Goal: Information Seeking & Learning: Find specific fact

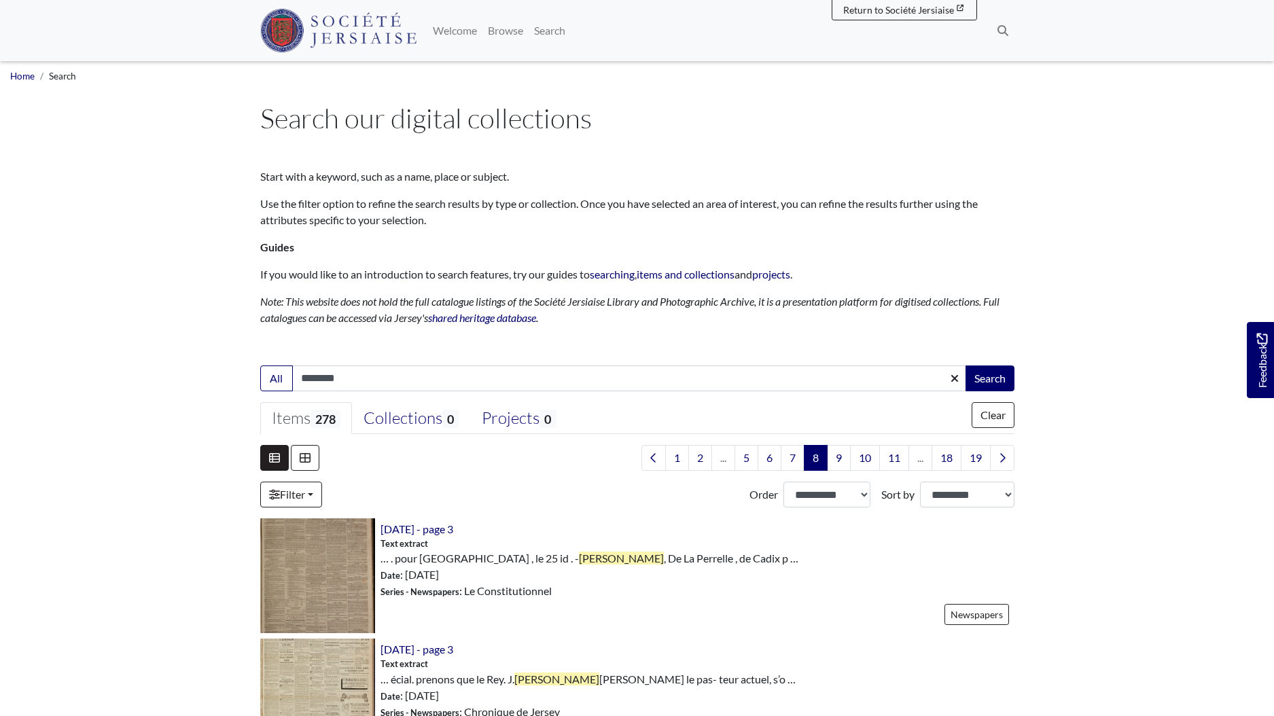
scroll to position [1193, 0]
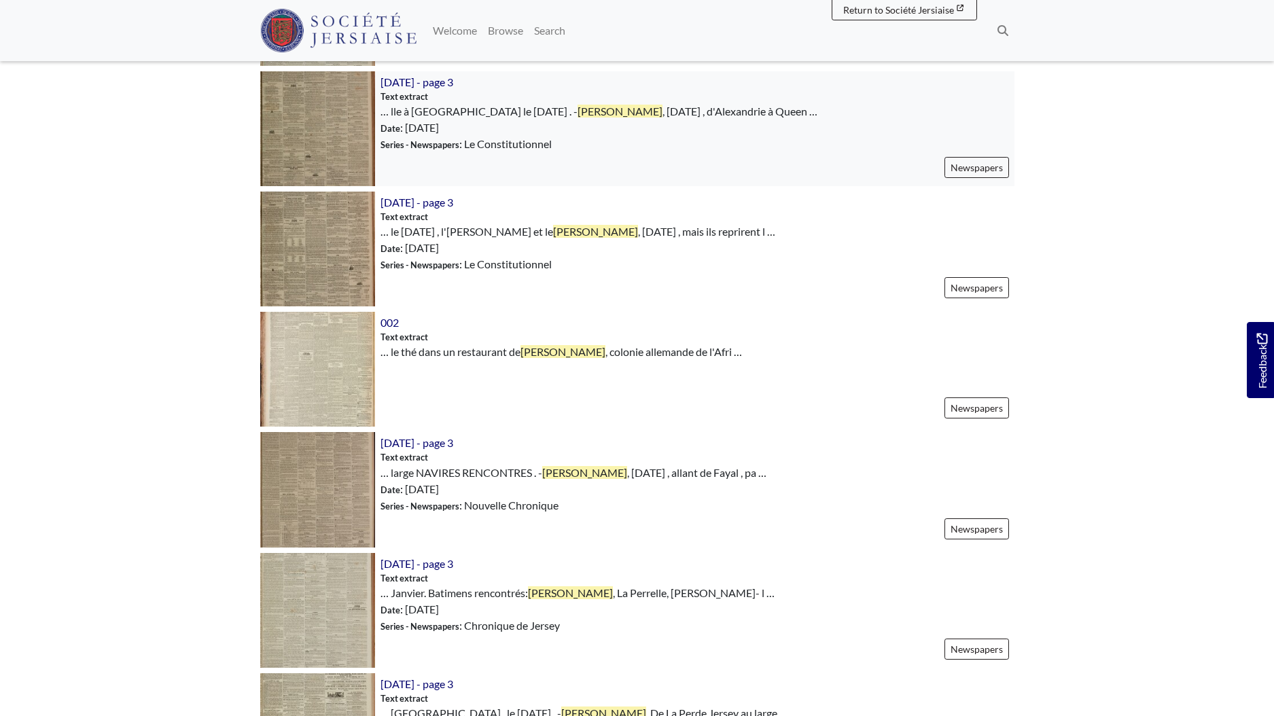
click at [296, 108] on img at bounding box center [317, 128] width 115 height 115
click at [336, 256] on img at bounding box center [317, 249] width 115 height 115
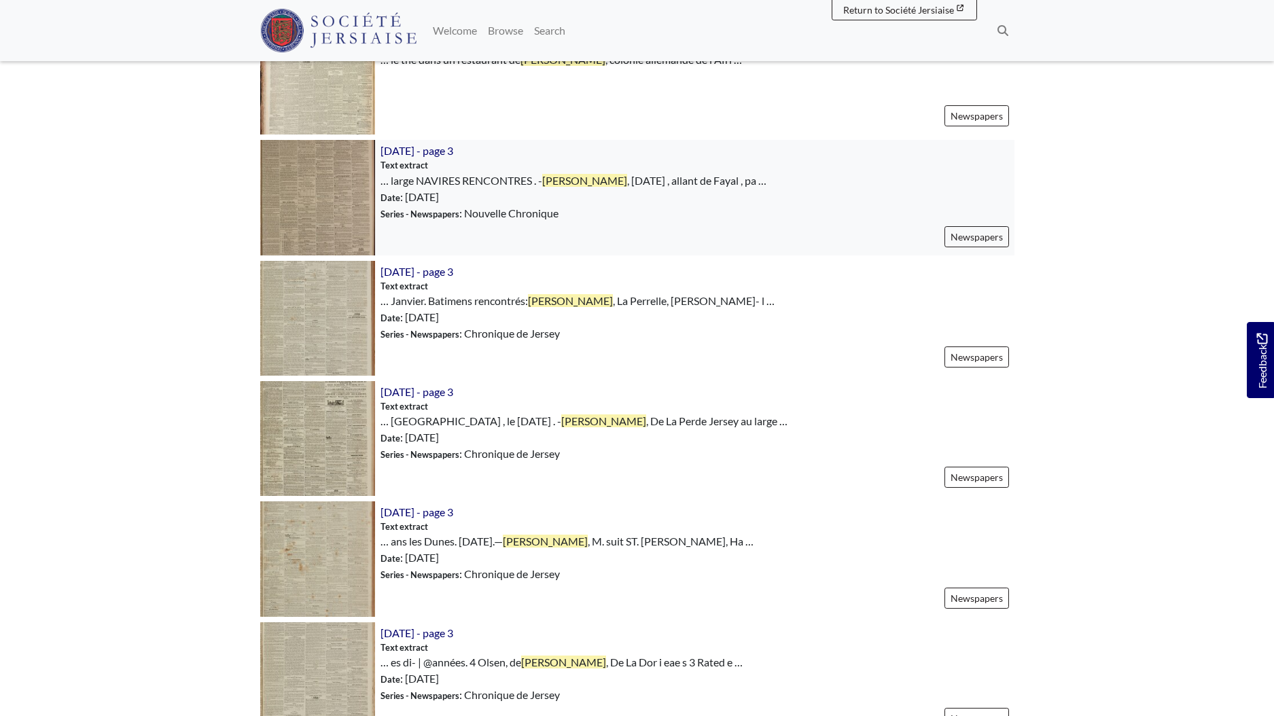
scroll to position [1494, 0]
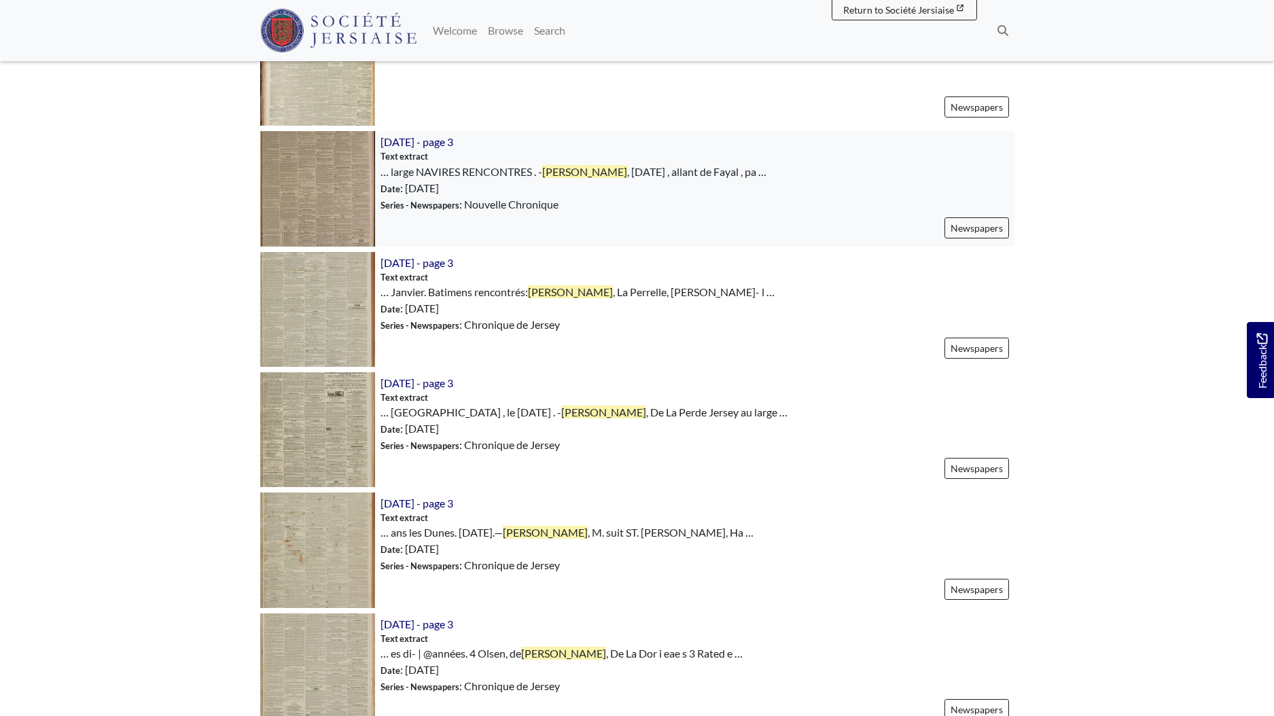
click at [353, 200] on img at bounding box center [317, 188] width 115 height 115
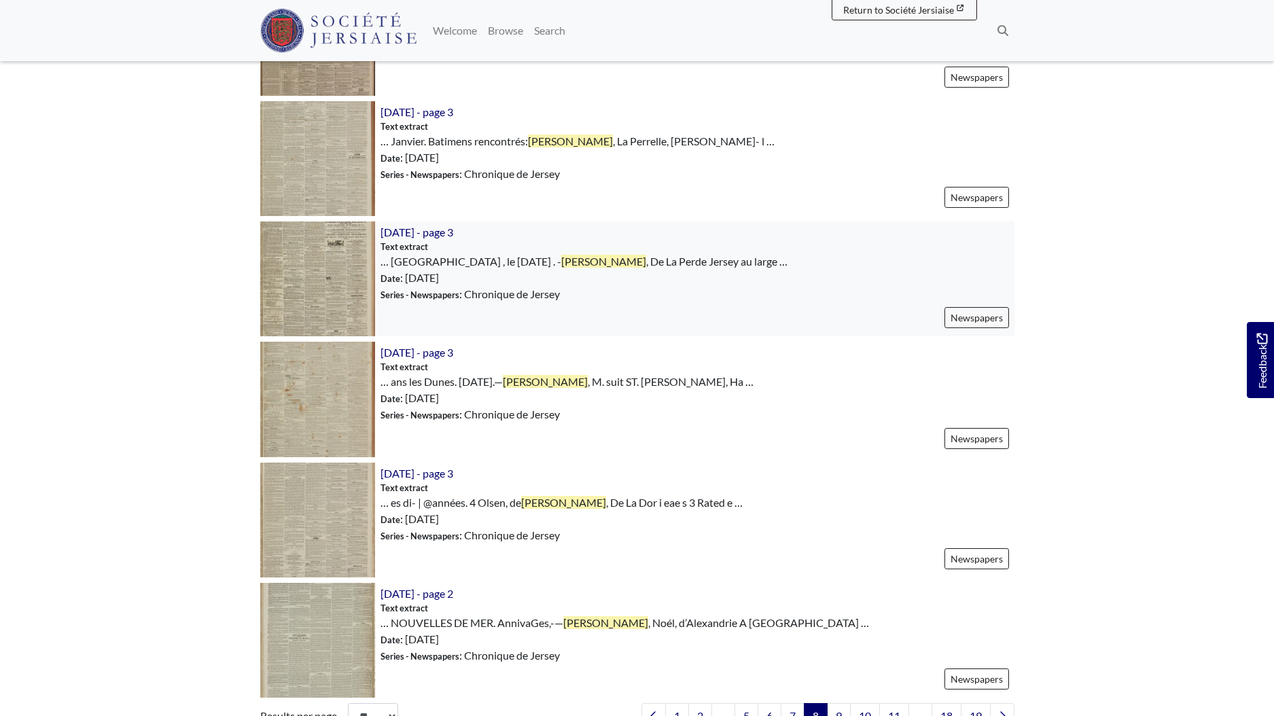
scroll to position [1663, 0]
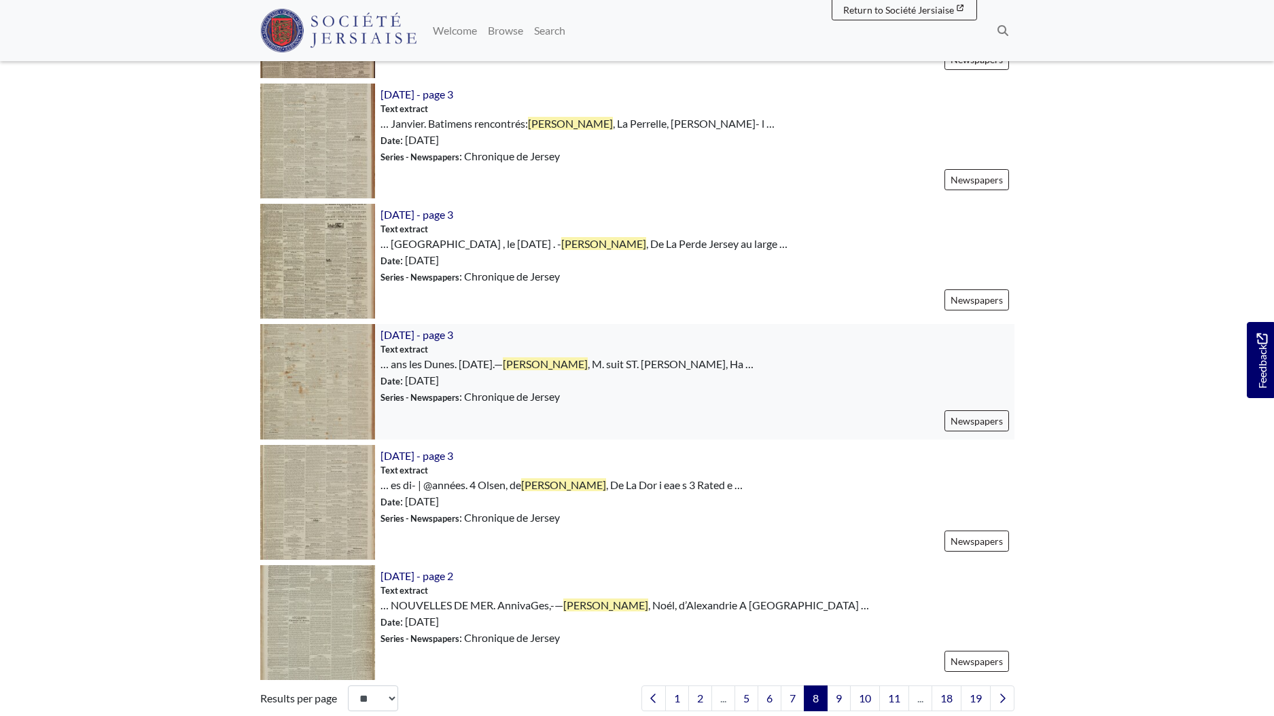
click at [320, 387] on img at bounding box center [317, 381] width 115 height 115
click at [340, 512] on img at bounding box center [317, 502] width 115 height 115
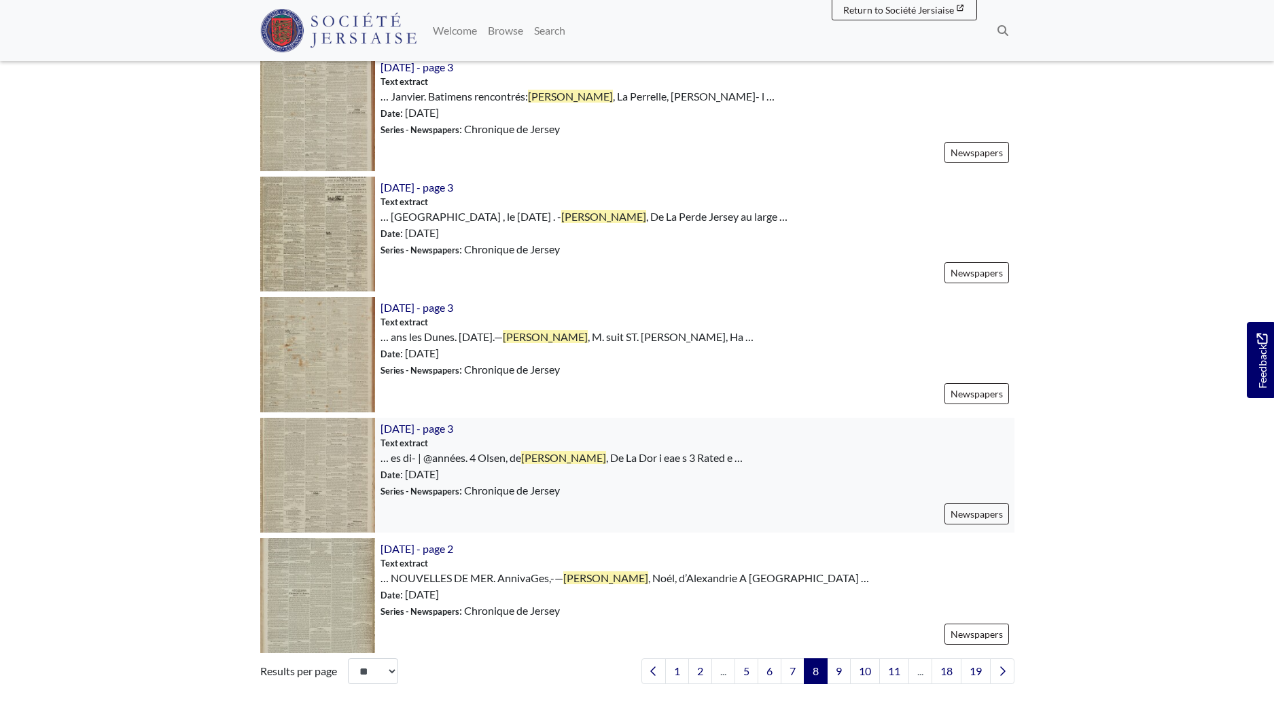
scroll to position [1782, 0]
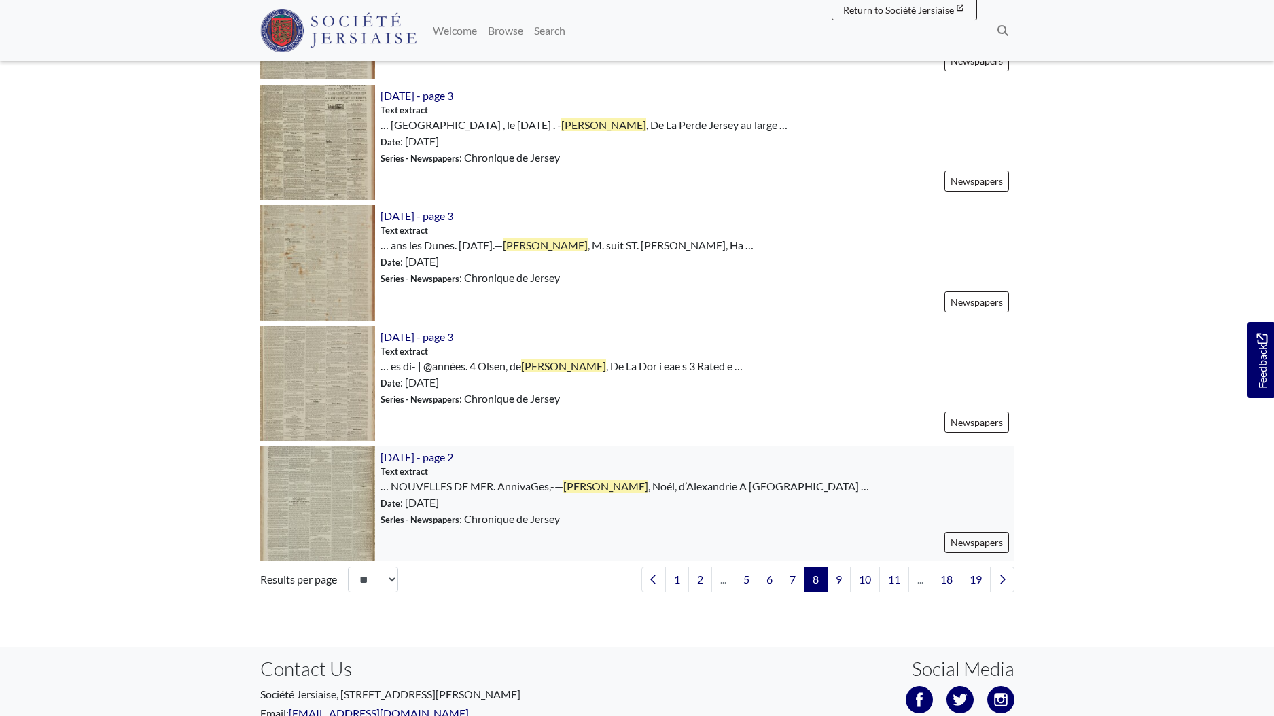
click at [346, 479] on img at bounding box center [317, 504] width 115 height 115
click at [836, 582] on link "9" at bounding box center [839, 580] width 24 height 26
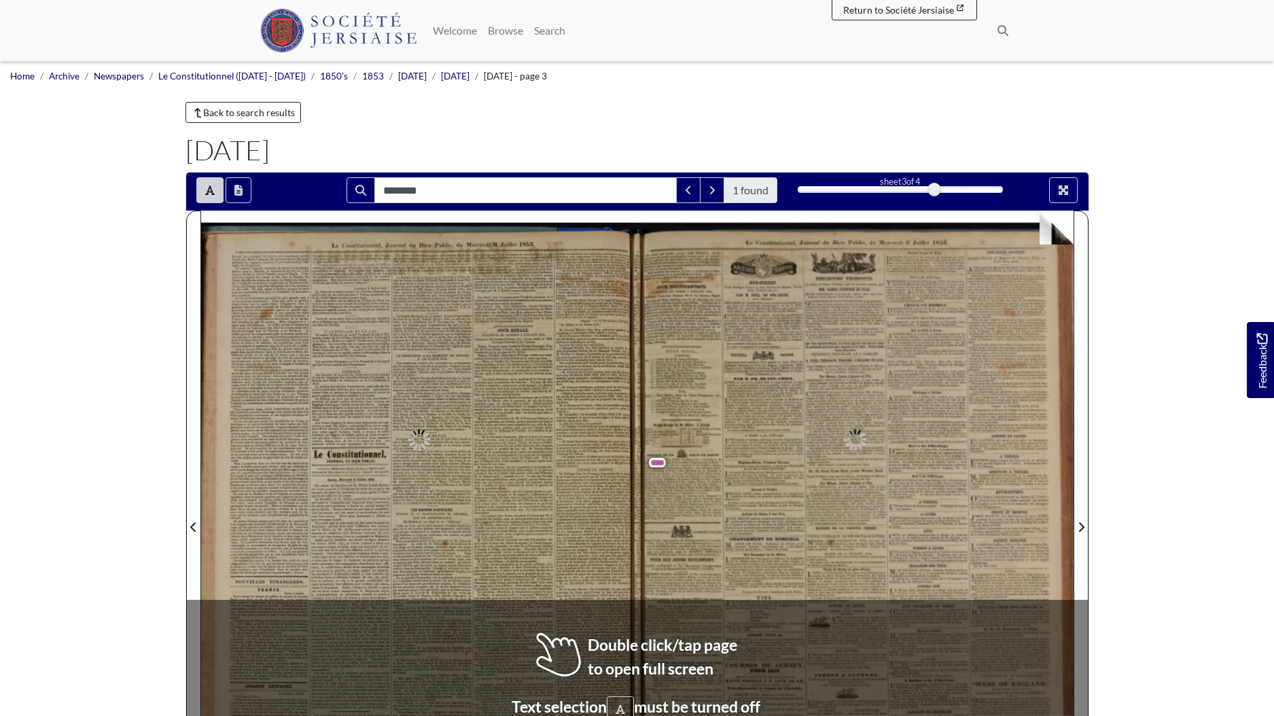
click at [545, 661] on div at bounding box center [419, 519] width 436 height 617
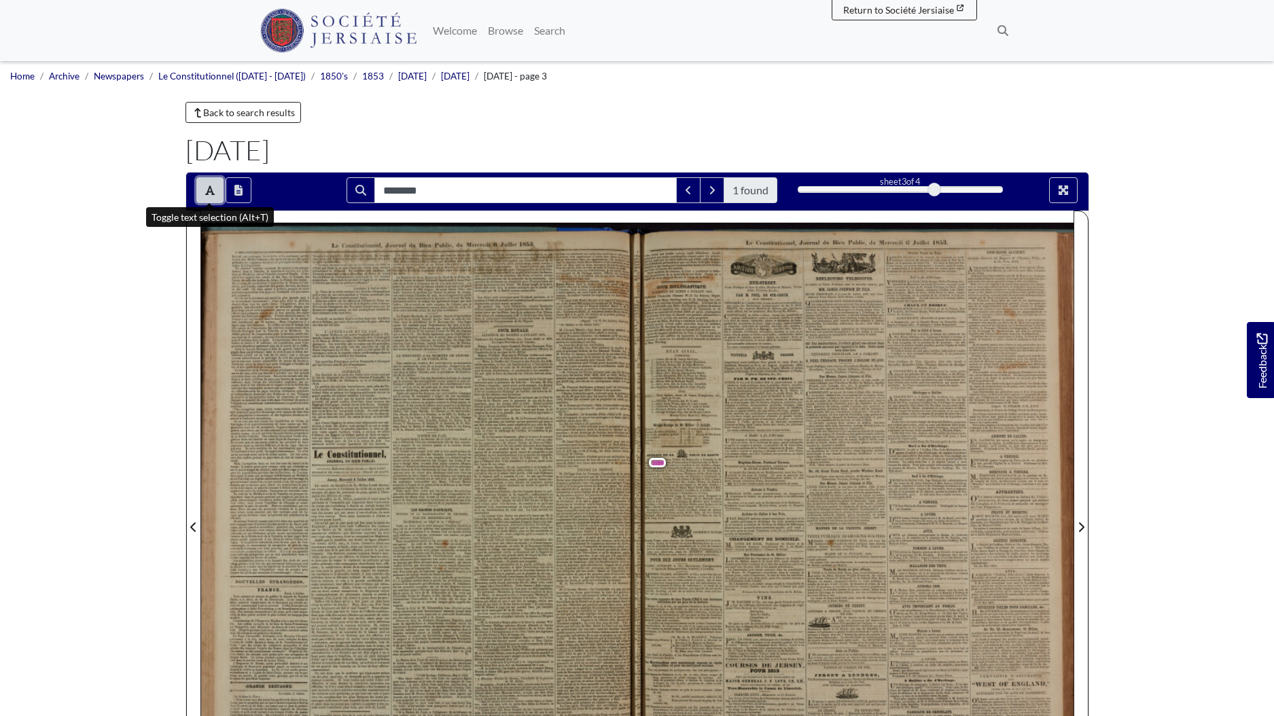
click at [216, 198] on button "Toggle text selection (Alt+T)" at bounding box center [209, 190] width 27 height 26
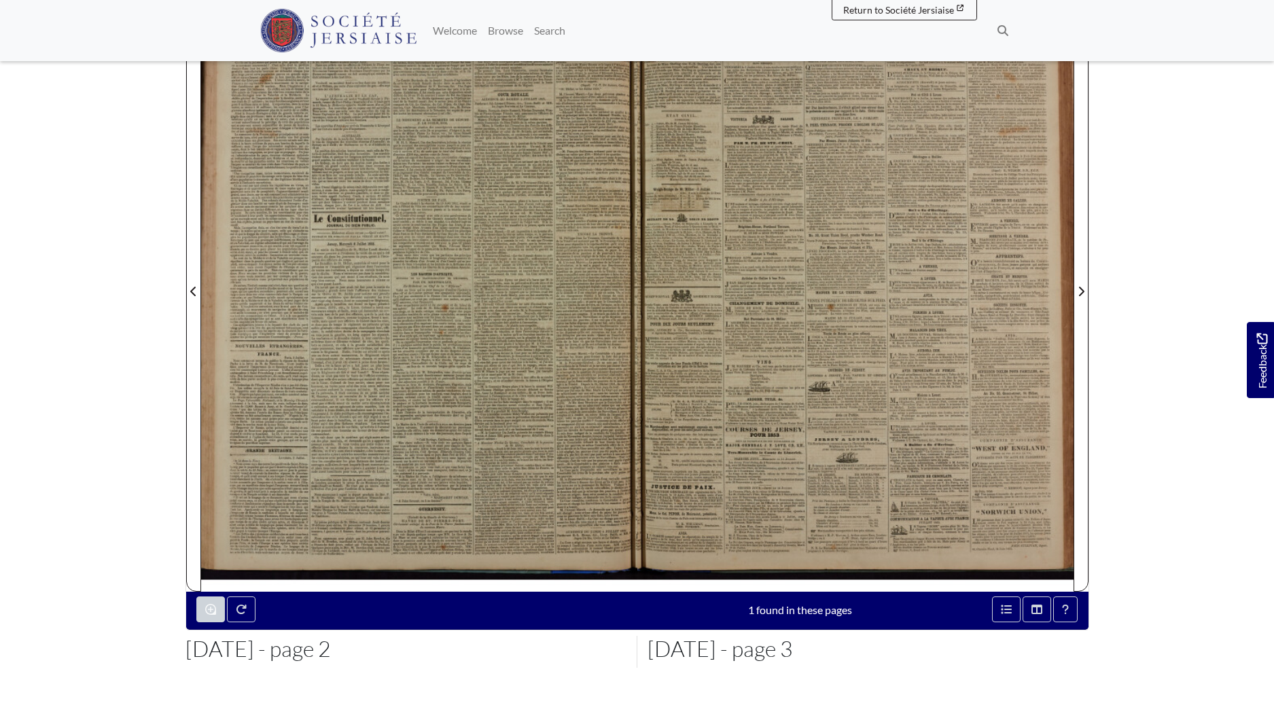
scroll to position [306, 0]
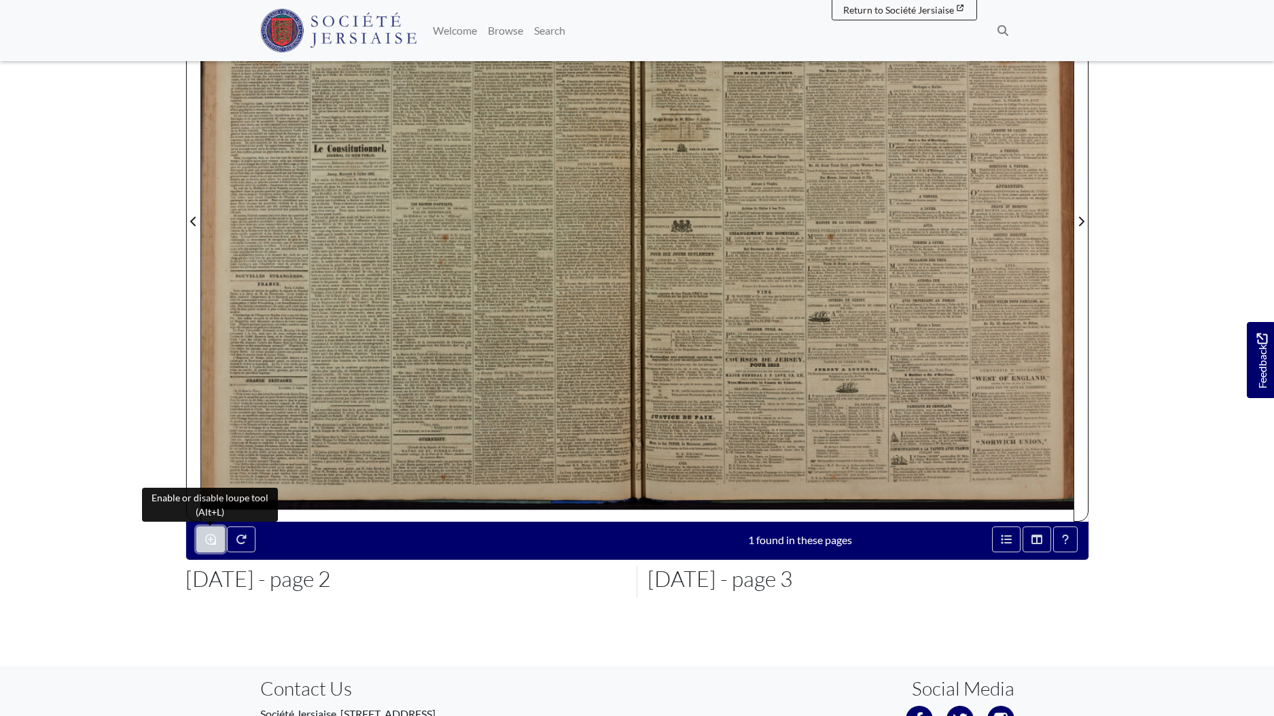
click at [215, 547] on button "Enable or disable loupe tool (Alt+L)" at bounding box center [210, 540] width 29 height 26
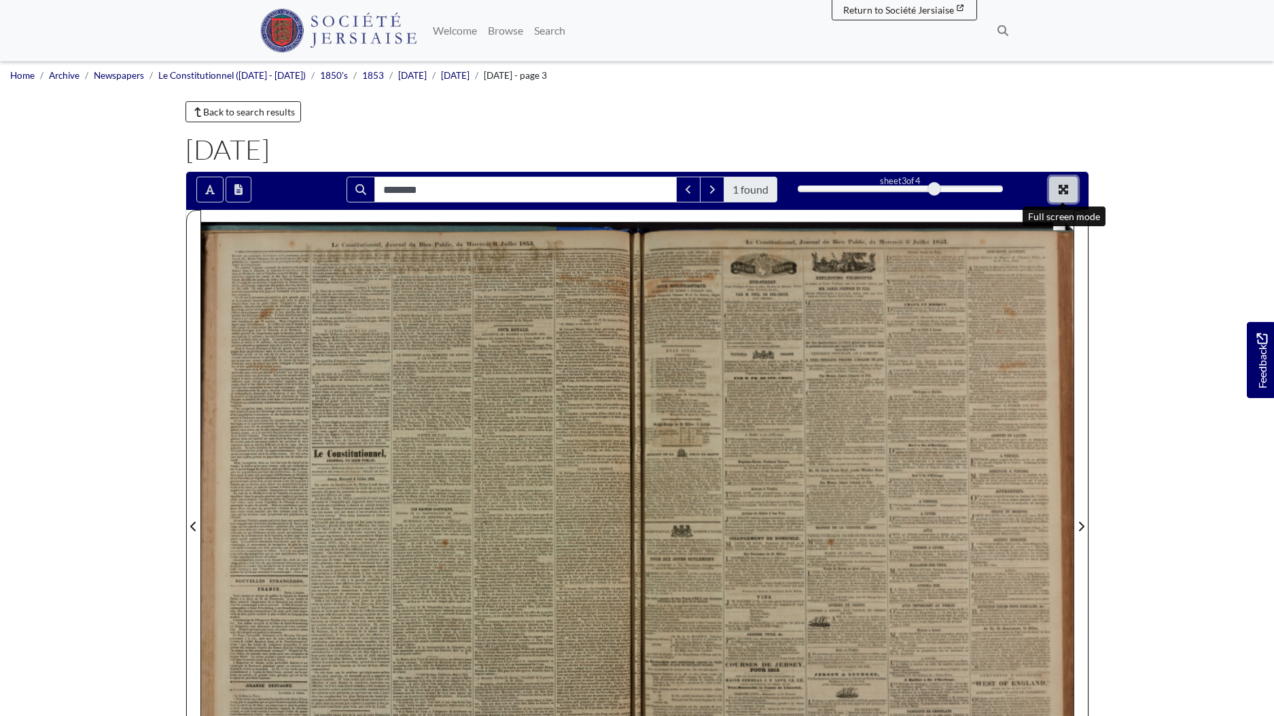
click at [1072, 181] on button "Full screen mode" at bounding box center [1063, 190] width 29 height 26
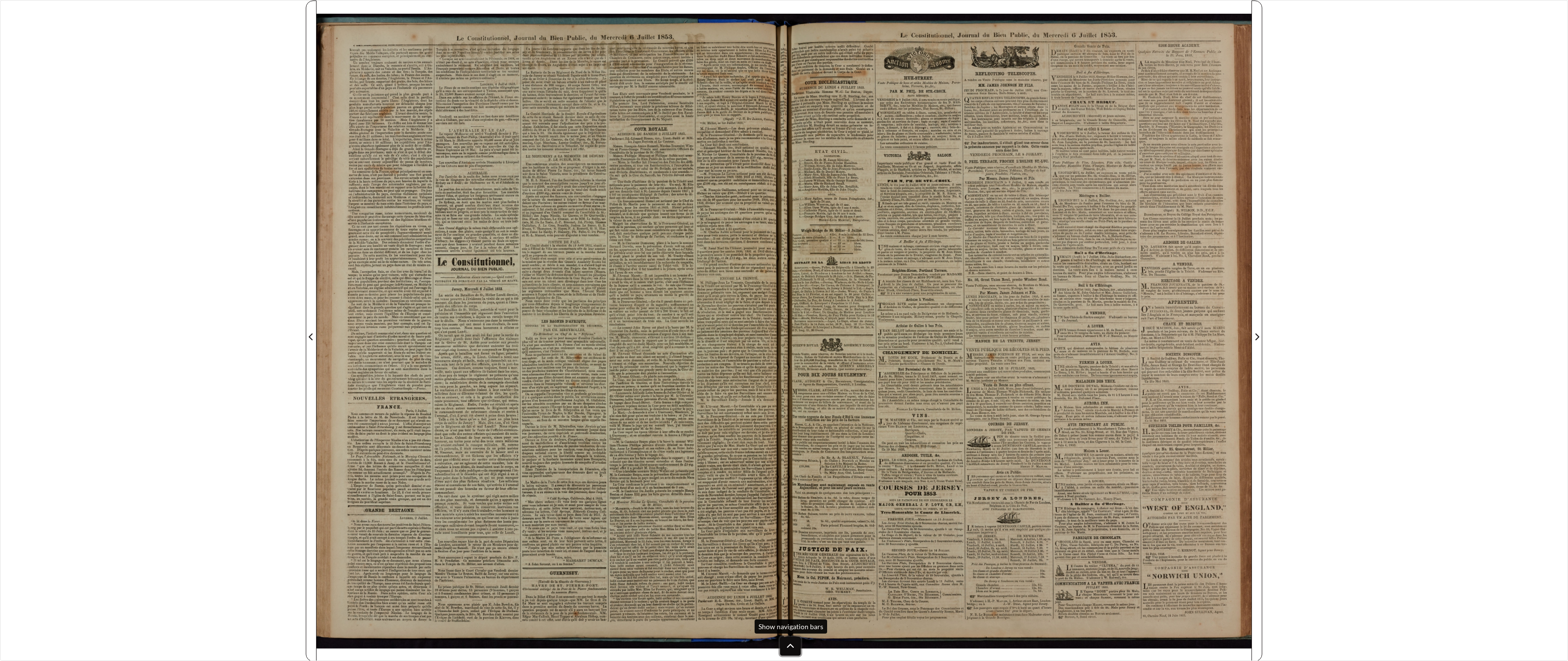
click at [790, 516] on icon at bounding box center [790, 647] width 8 height 8
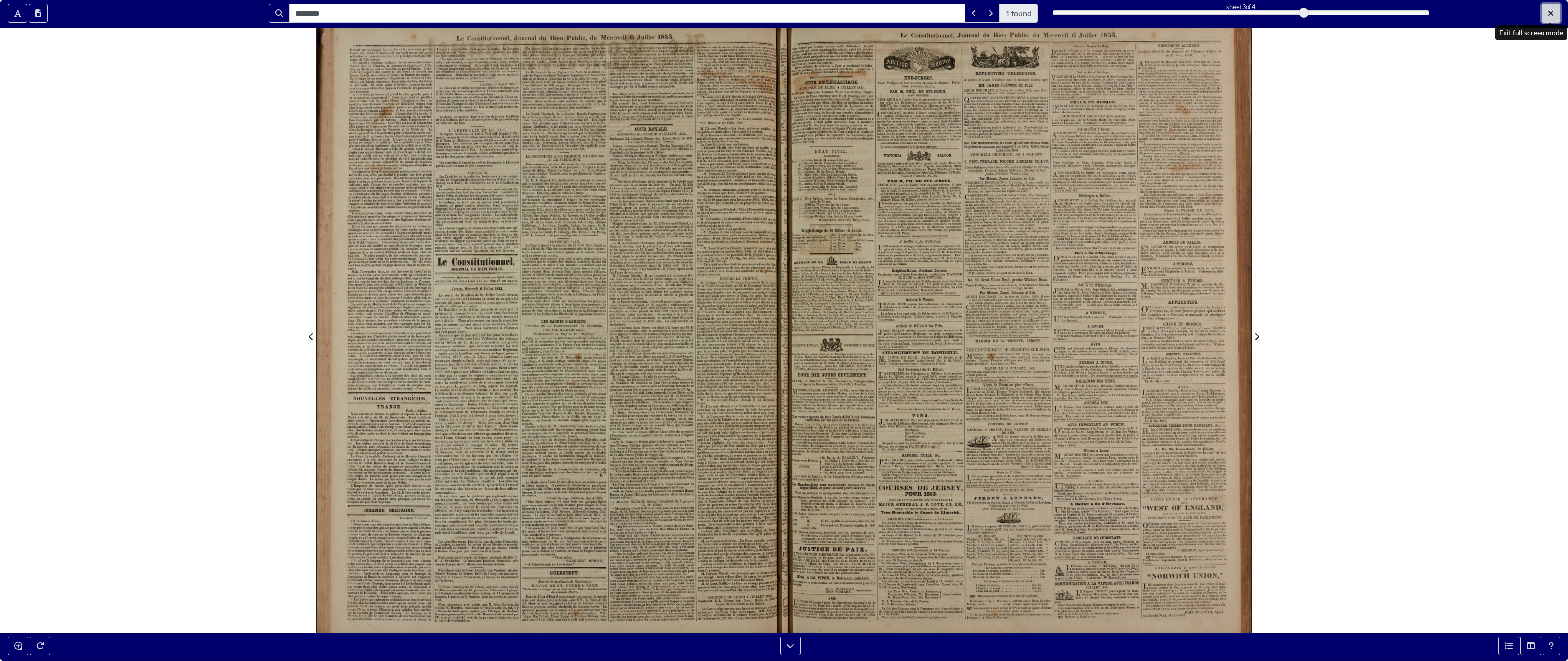
click at [918, 17] on button "Exit full screen mode" at bounding box center [1551, 13] width 19 height 19
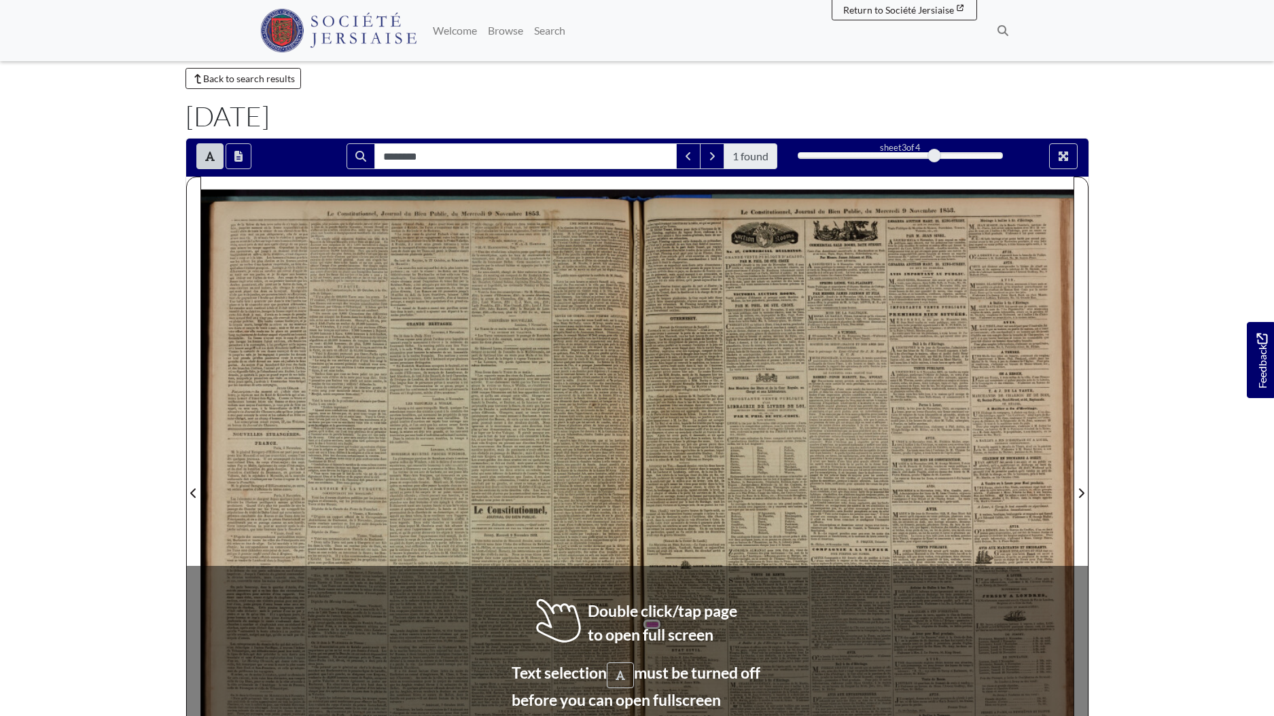
scroll to position [43, 0]
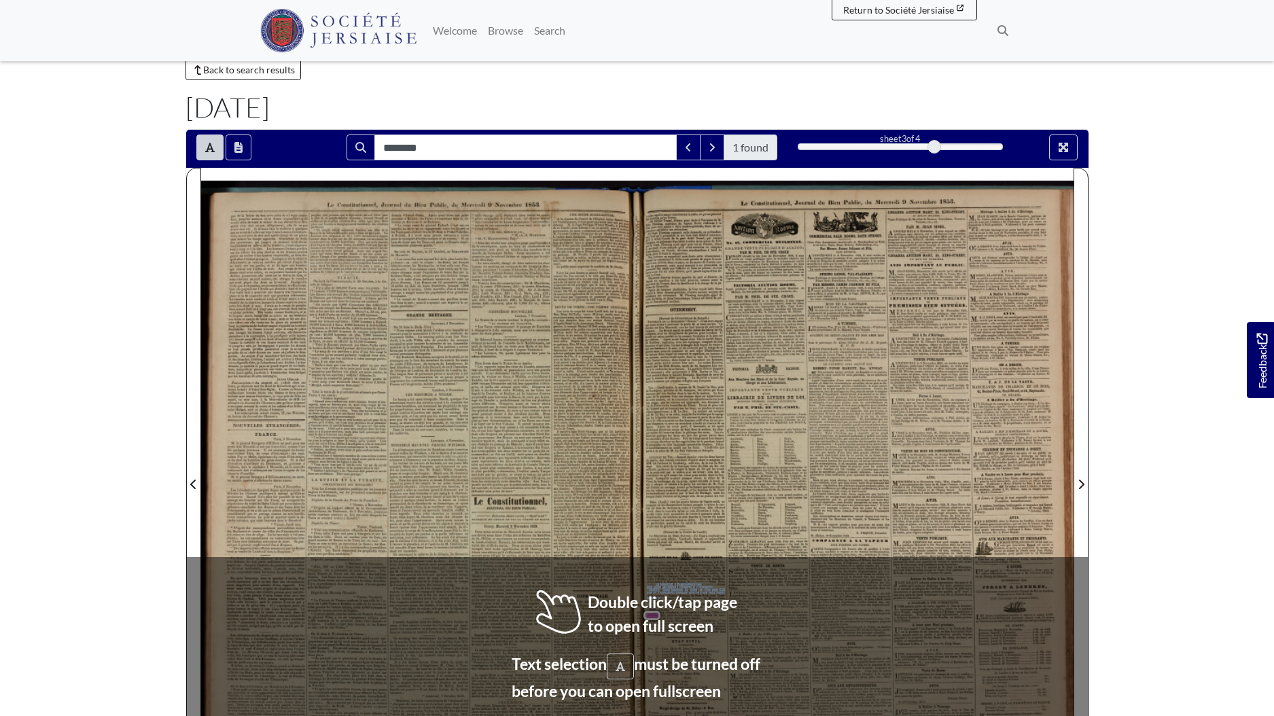
click at [661, 599] on div "de New - York à Buenos - Ayres , le- Jane , Wood , de Jersey à Greenock , le 3 …" at bounding box center [686, 591] width 78 height 16
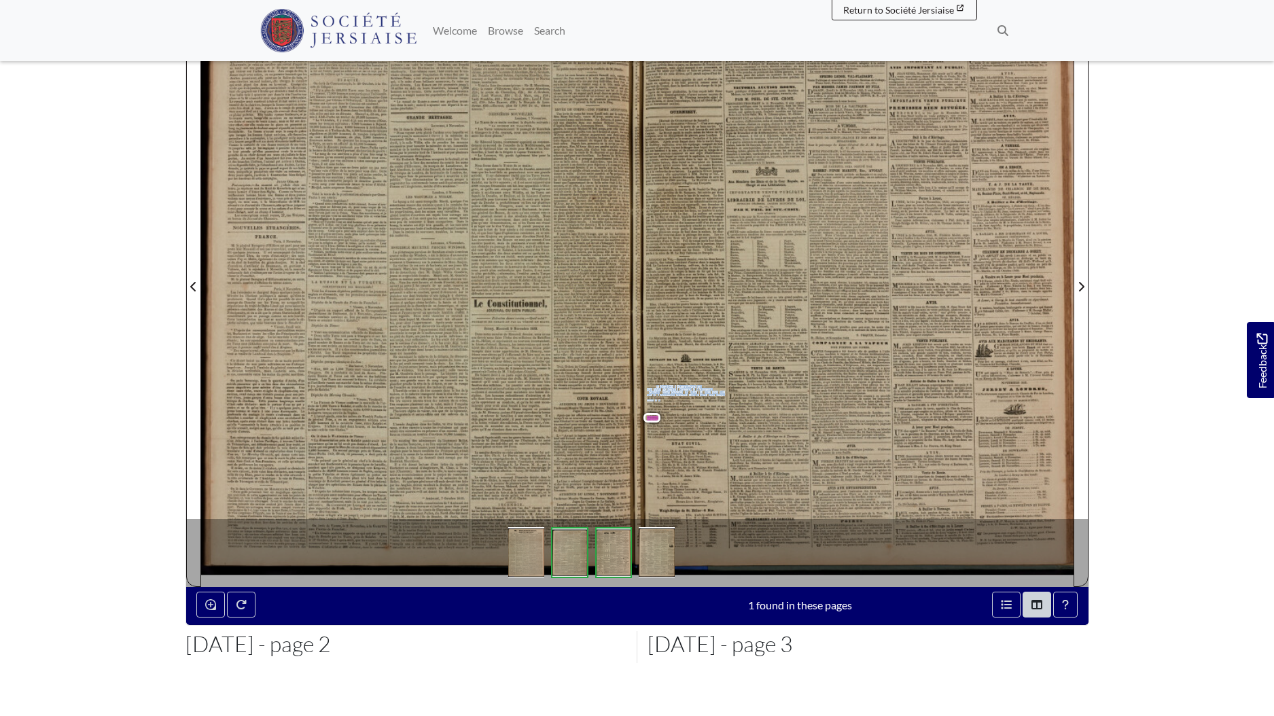
scroll to position [0, 0]
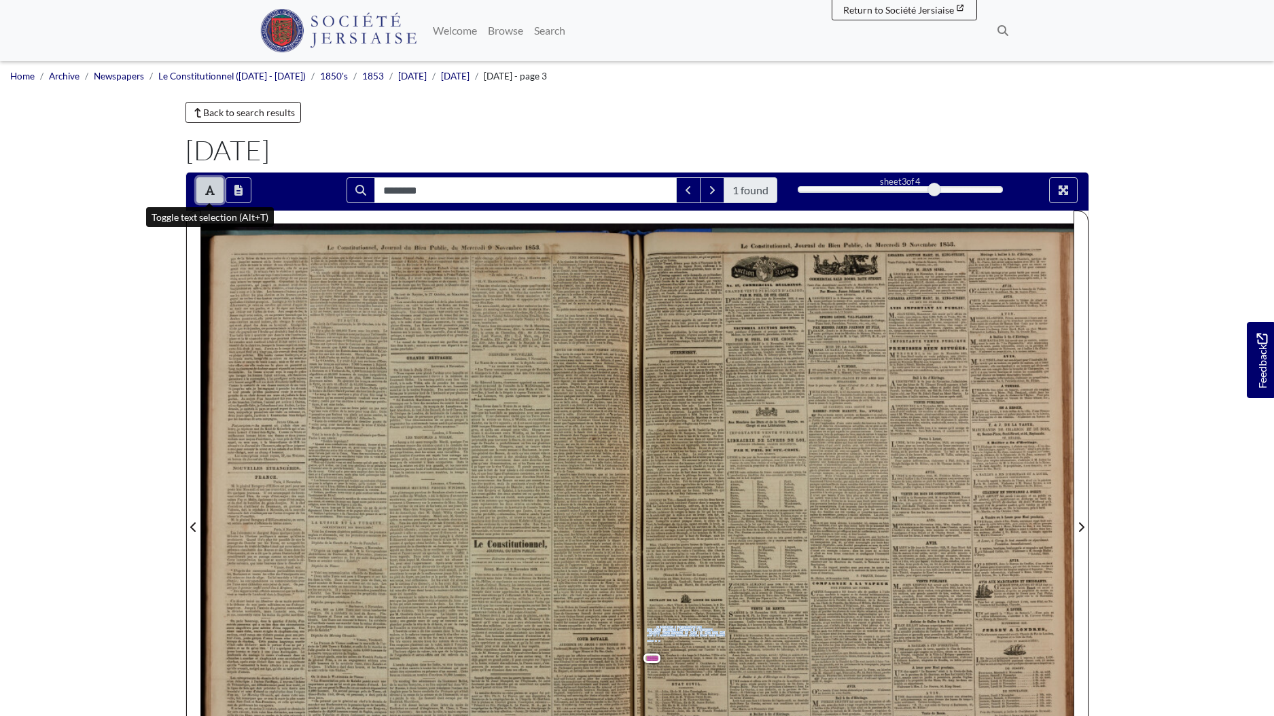
drag, startPoint x: 206, startPoint y: 193, endPoint x: 209, endPoint y: 205, distance: 12.0
click at [206, 192] on icon "Toggle text selection (Alt+T)" at bounding box center [210, 190] width 10 height 11
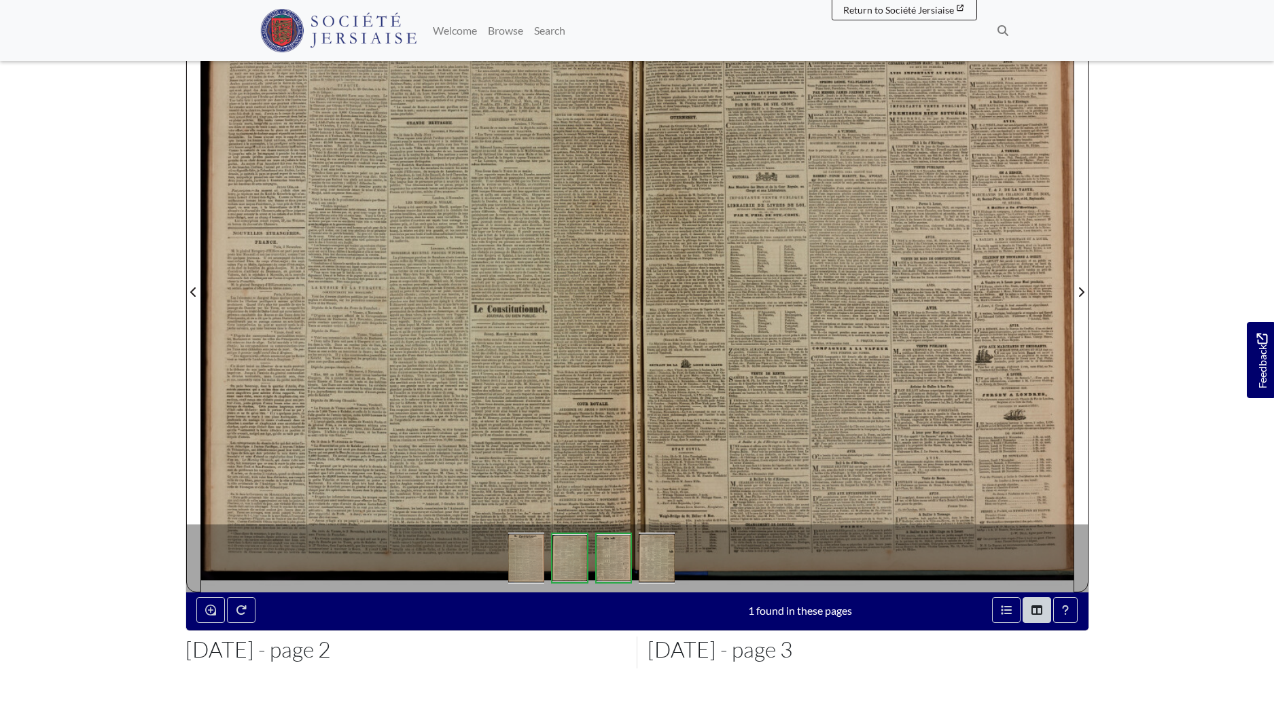
scroll to position [69, 0]
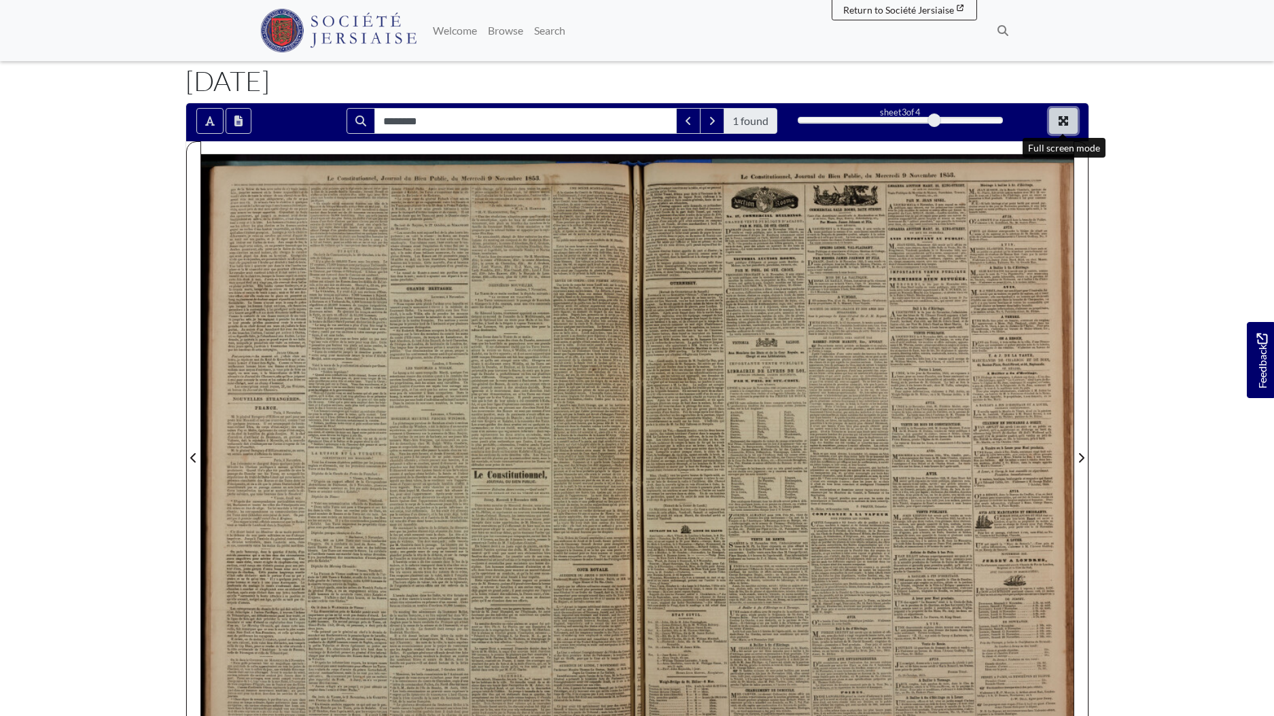
click at [1049, 120] on button "Full screen mode" at bounding box center [1063, 121] width 29 height 26
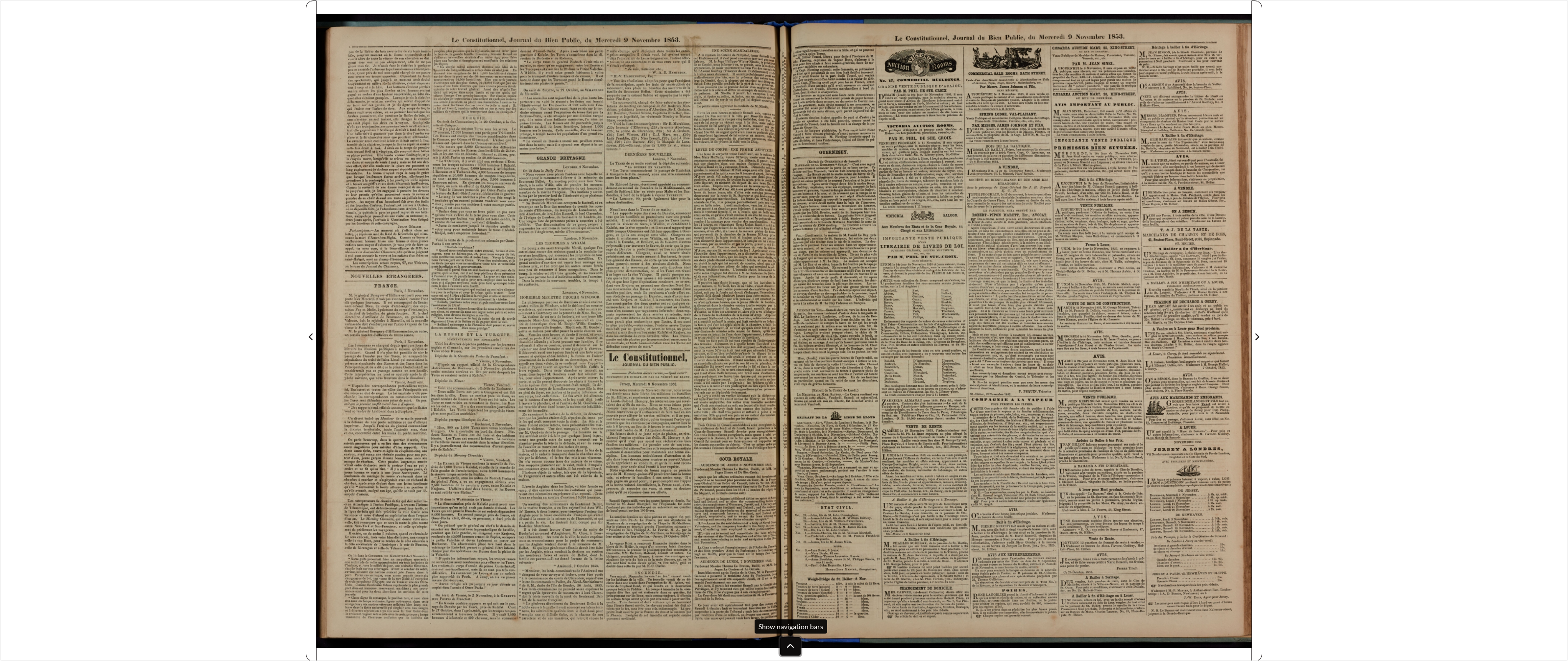
click at [790, 516] on icon at bounding box center [790, 647] width 8 height 8
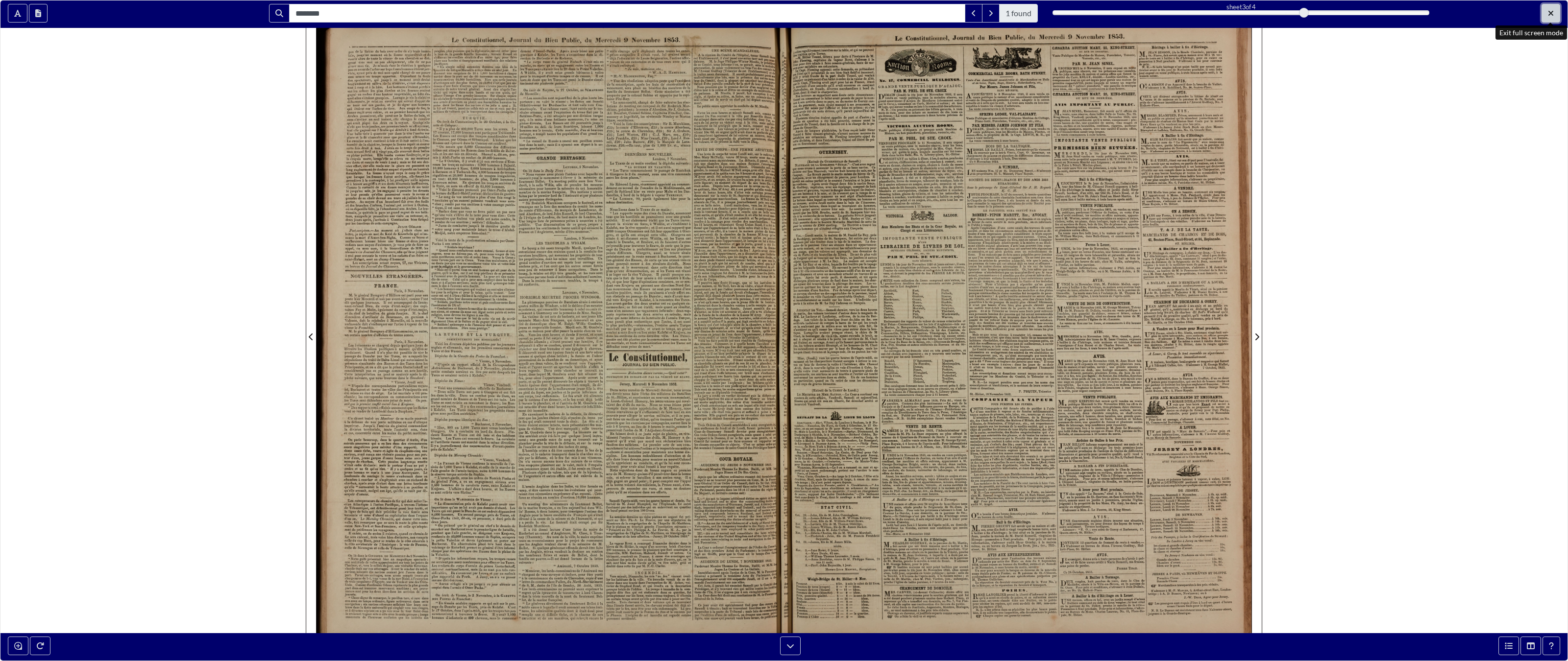
click at [918, 19] on button "Exit full screen mode" at bounding box center [1551, 13] width 19 height 19
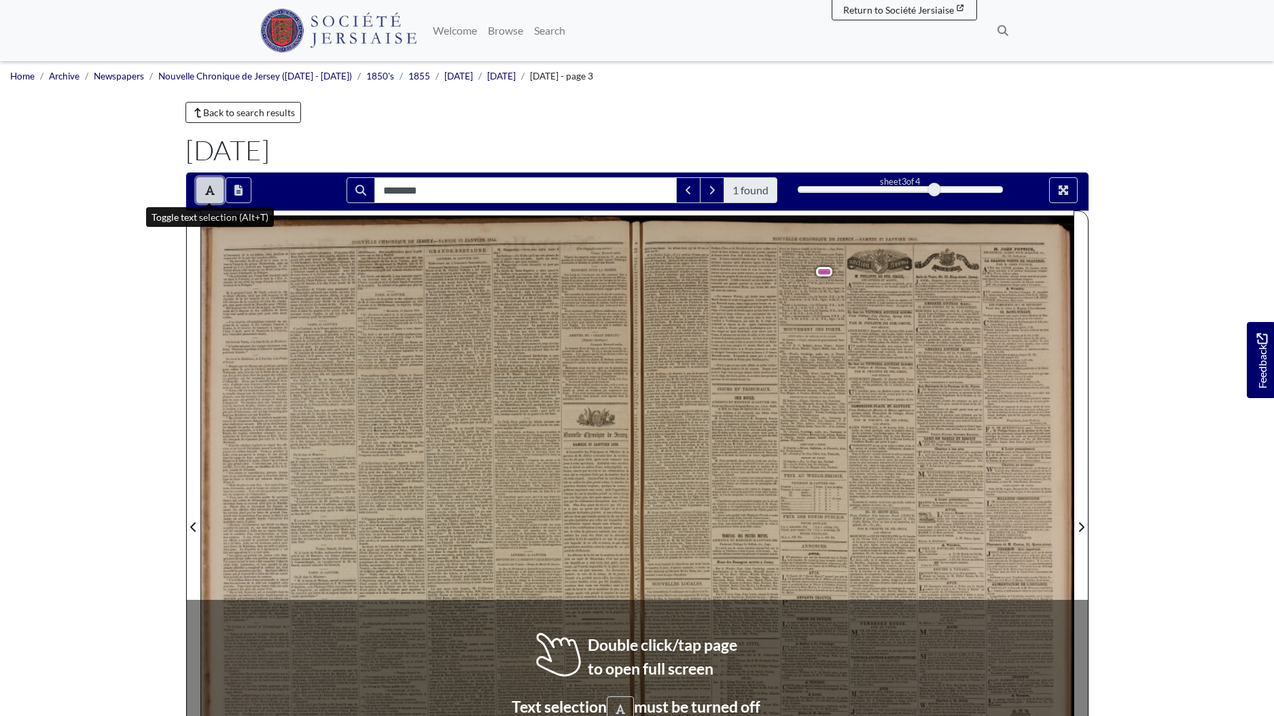
click at [201, 188] on button "Toggle text selection (Alt+T)" at bounding box center [209, 190] width 27 height 26
click at [1063, 186] on icon "Full screen mode" at bounding box center [1063, 190] width 11 height 11
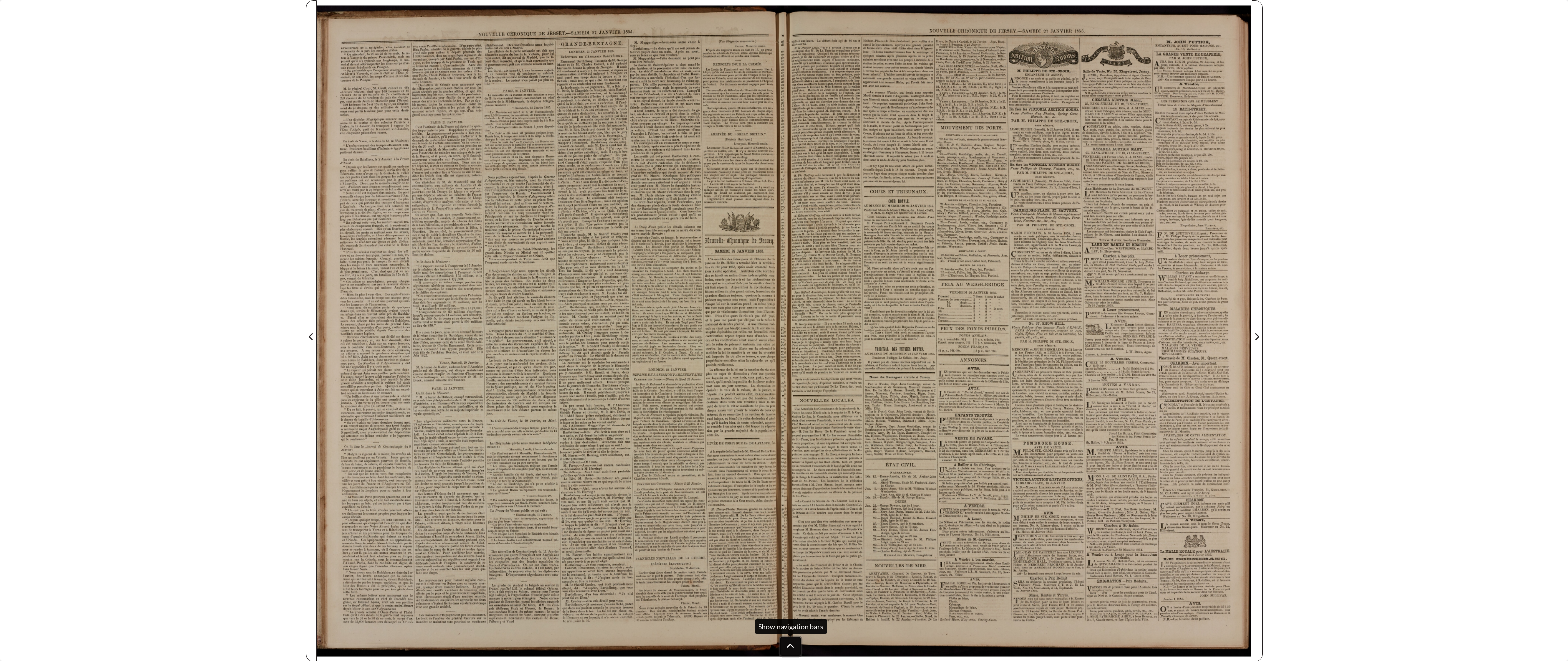
click at [789, 516] on icon at bounding box center [790, 647] width 8 height 8
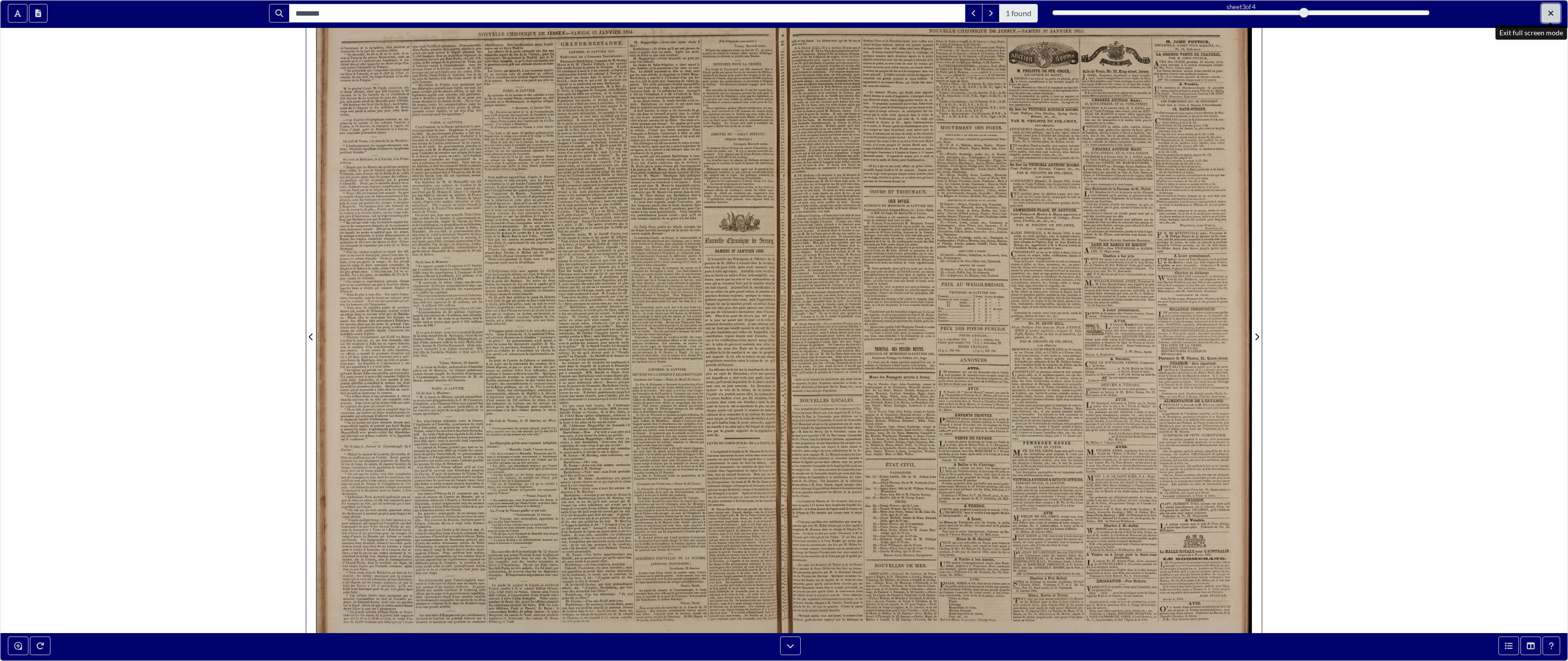
click at [918, 14] on icon "Exit full screen mode" at bounding box center [1551, 13] width 5 height 5
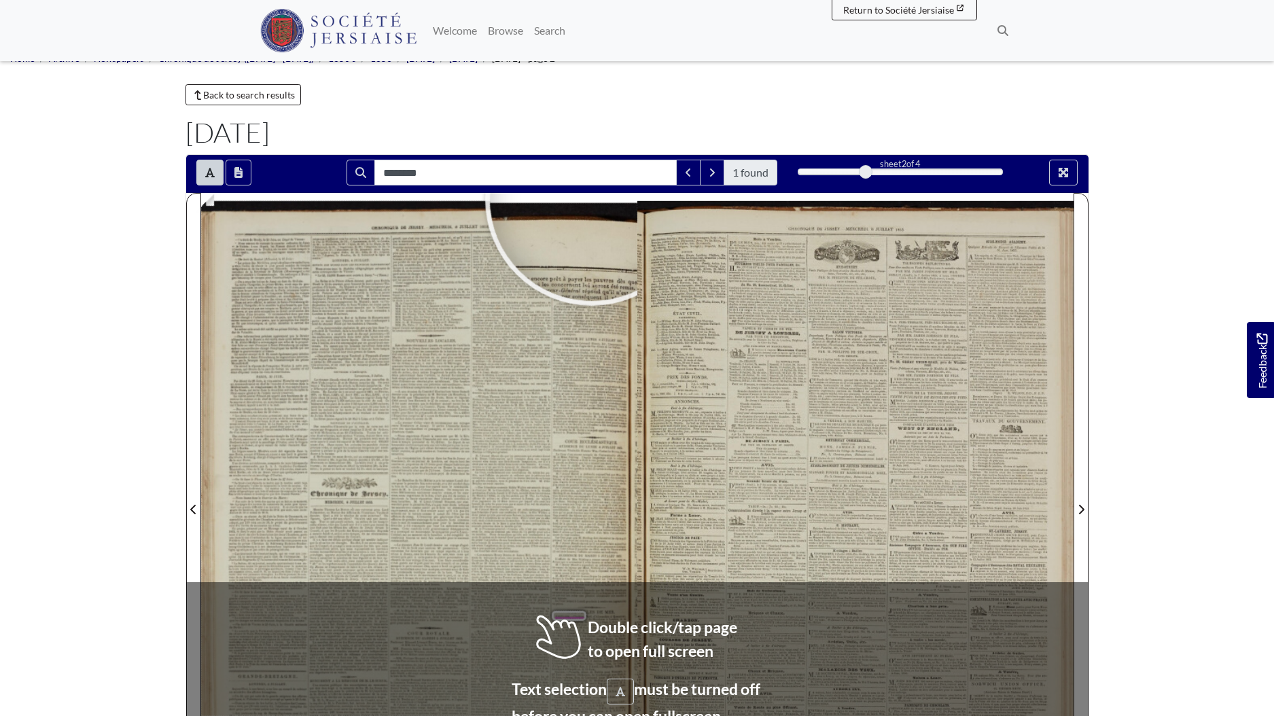
scroll to position [183, 0]
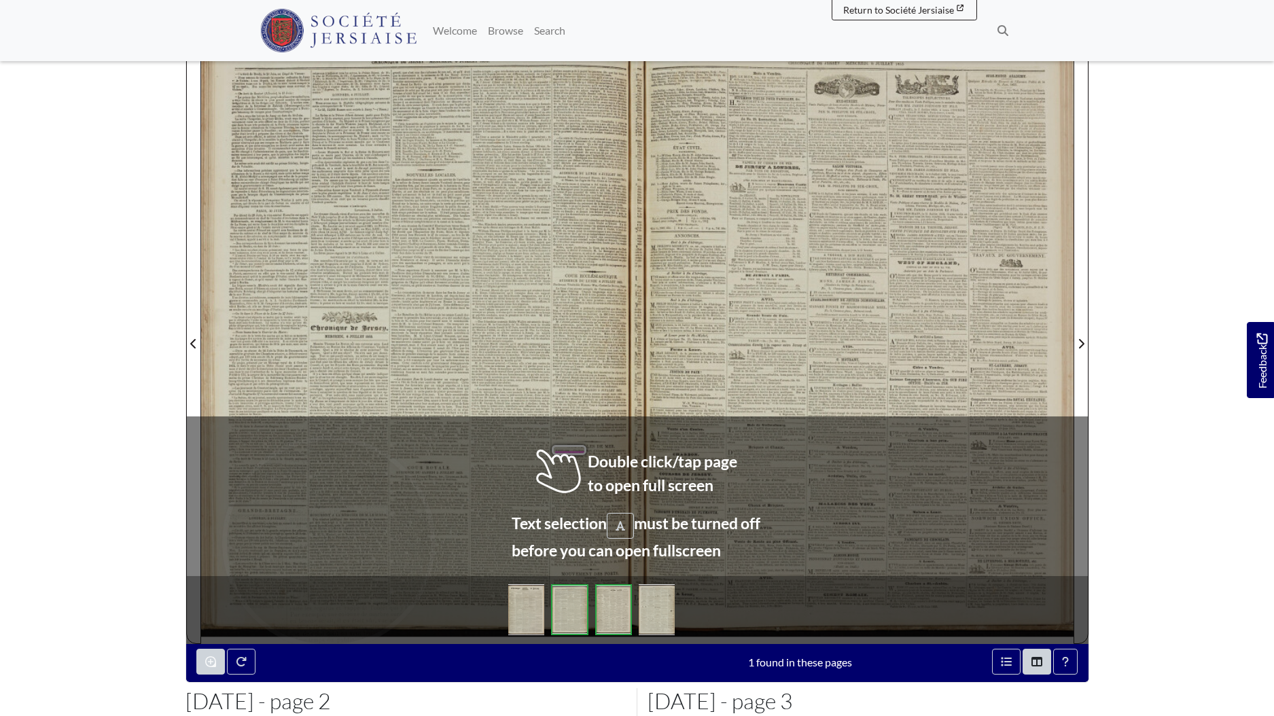
click at [343, 541] on div at bounding box center [328, 543] width 204 height 204
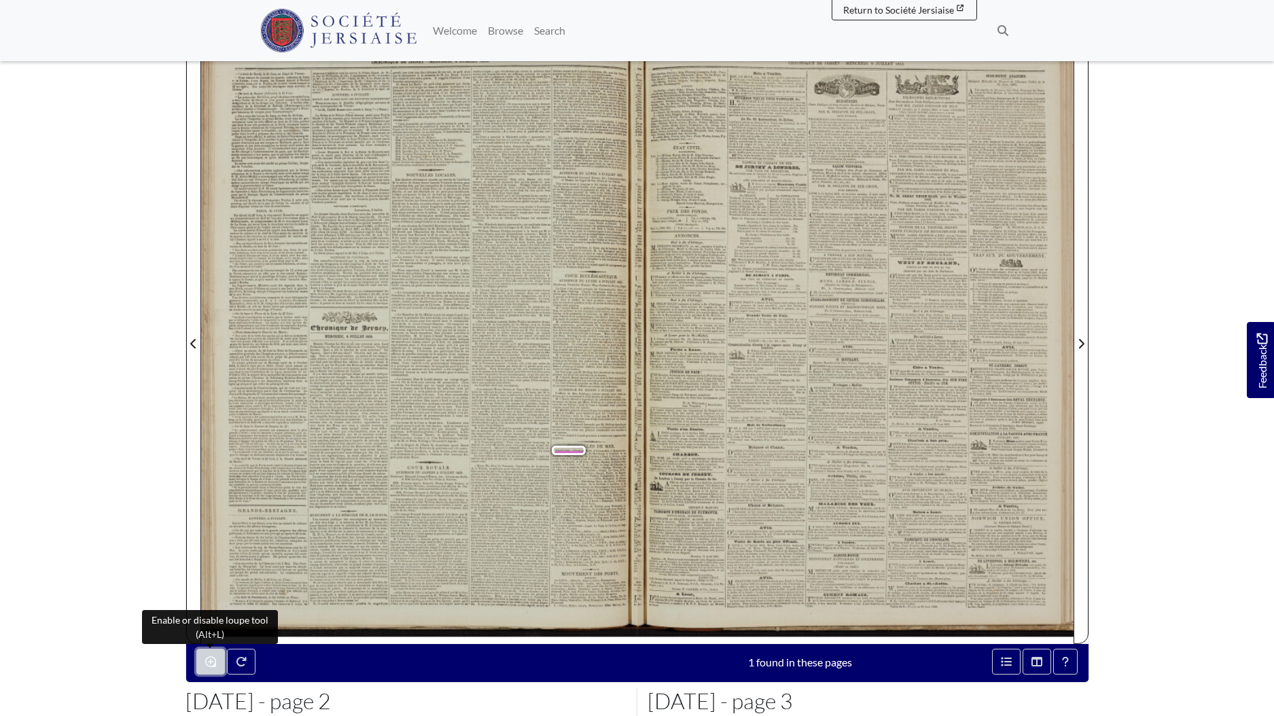
click at [213, 657] on icon "Enable or disable loupe tool (Alt+L)" at bounding box center [210, 662] width 11 height 11
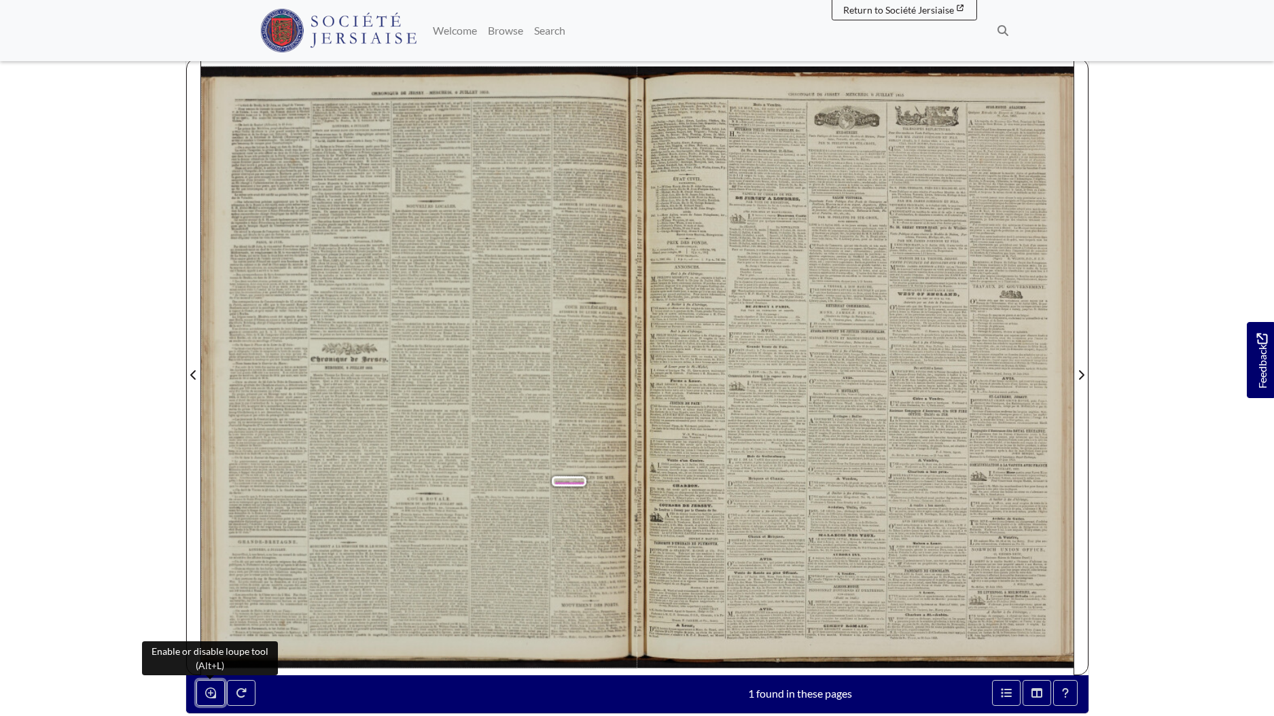
scroll to position [0, 0]
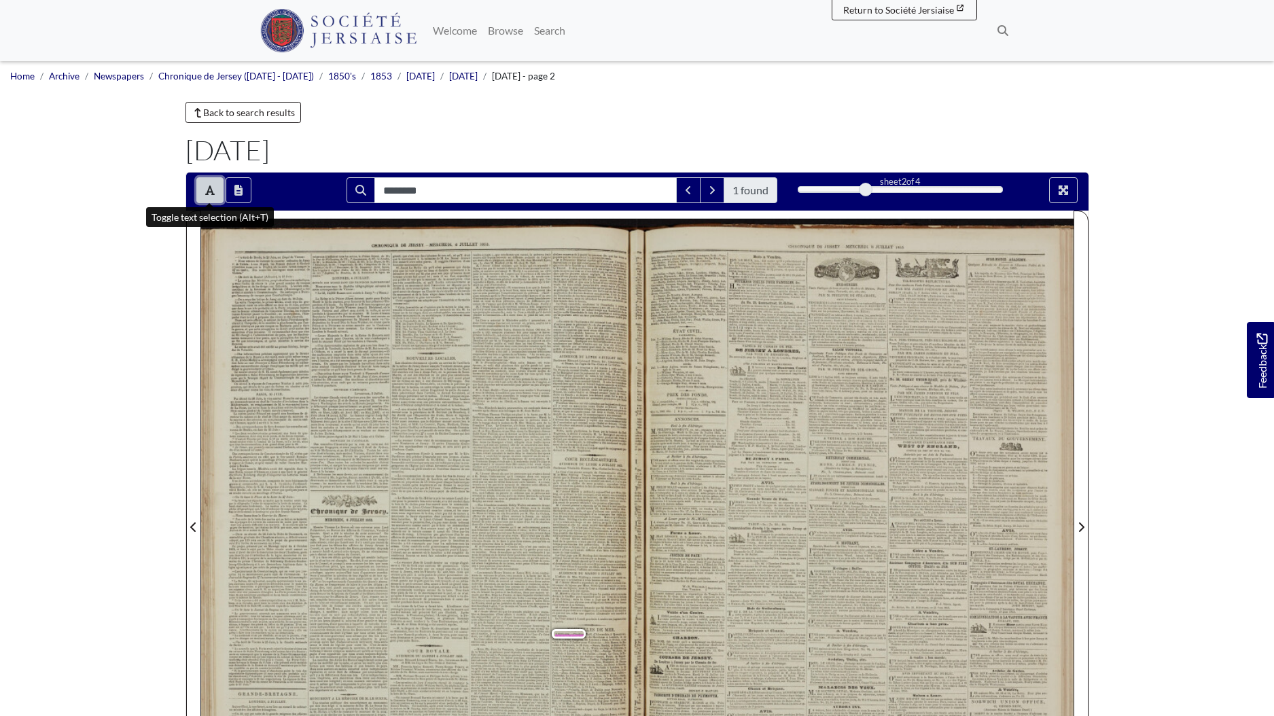
click at [211, 189] on icon "Toggle text selection (Alt+T)" at bounding box center [210, 191] width 10 height 10
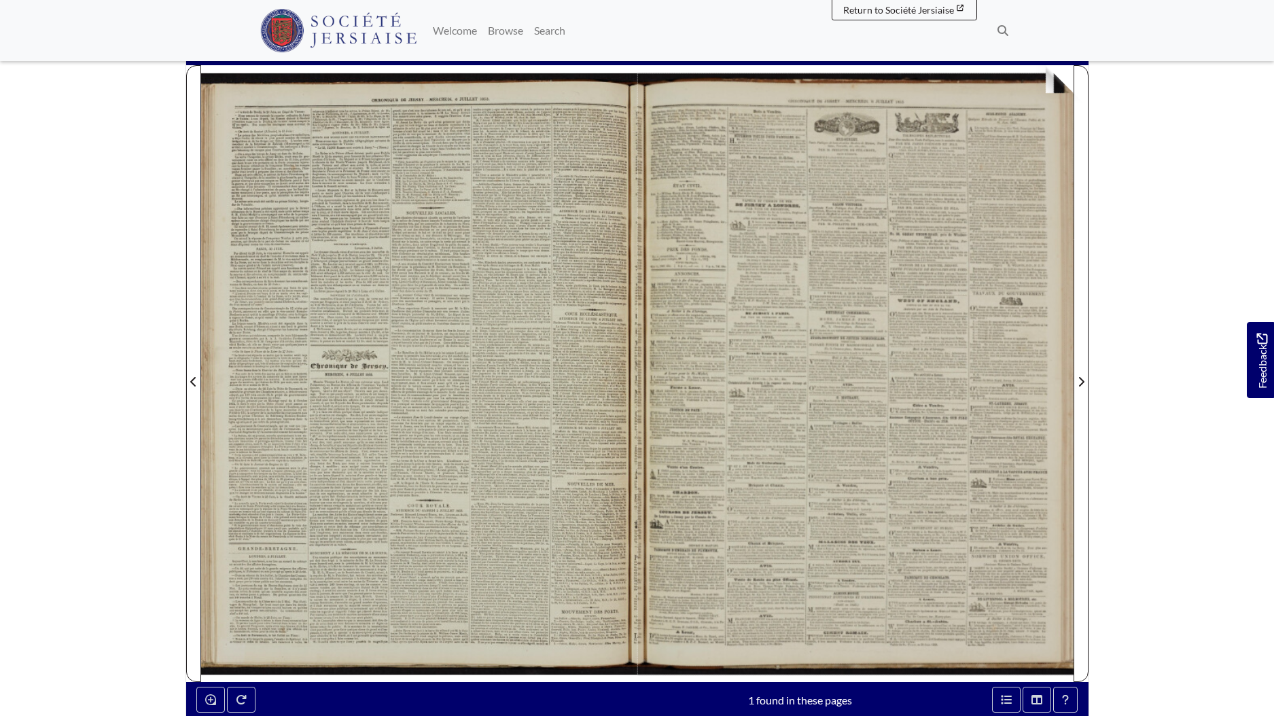
scroll to position [91, 0]
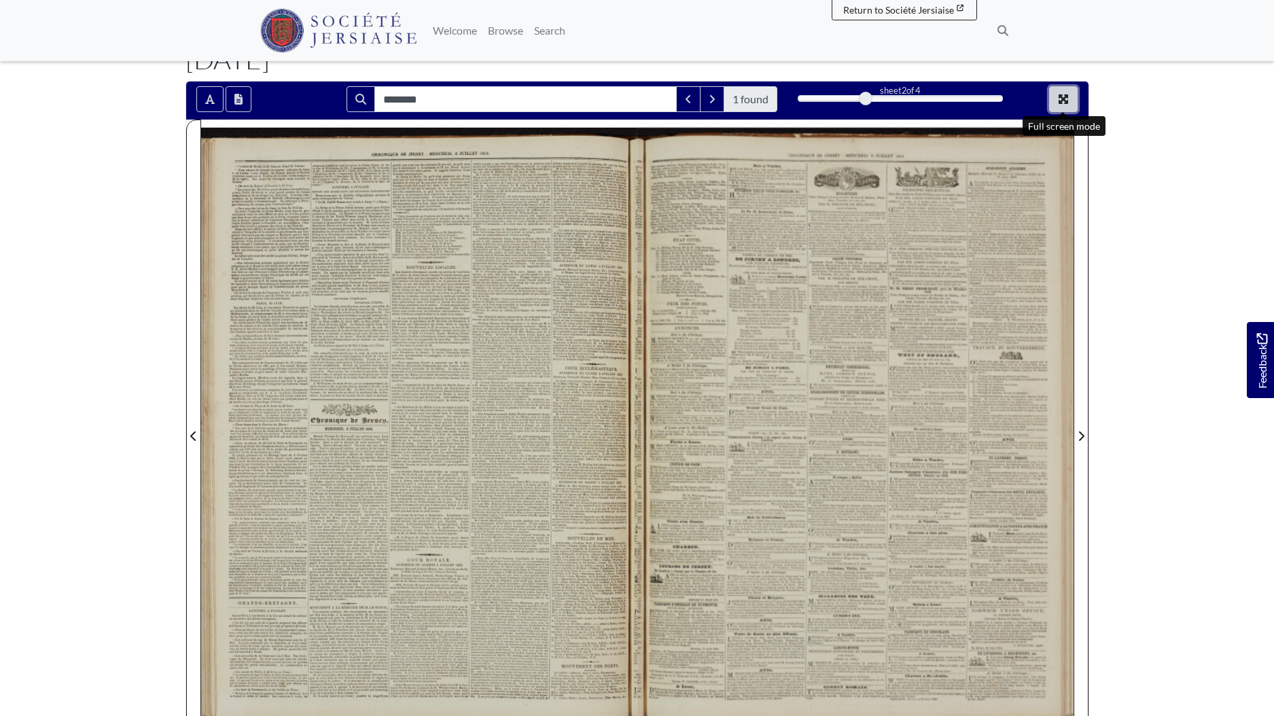
click at [1060, 101] on icon "Full screen mode" at bounding box center [1064, 99] width 10 height 10
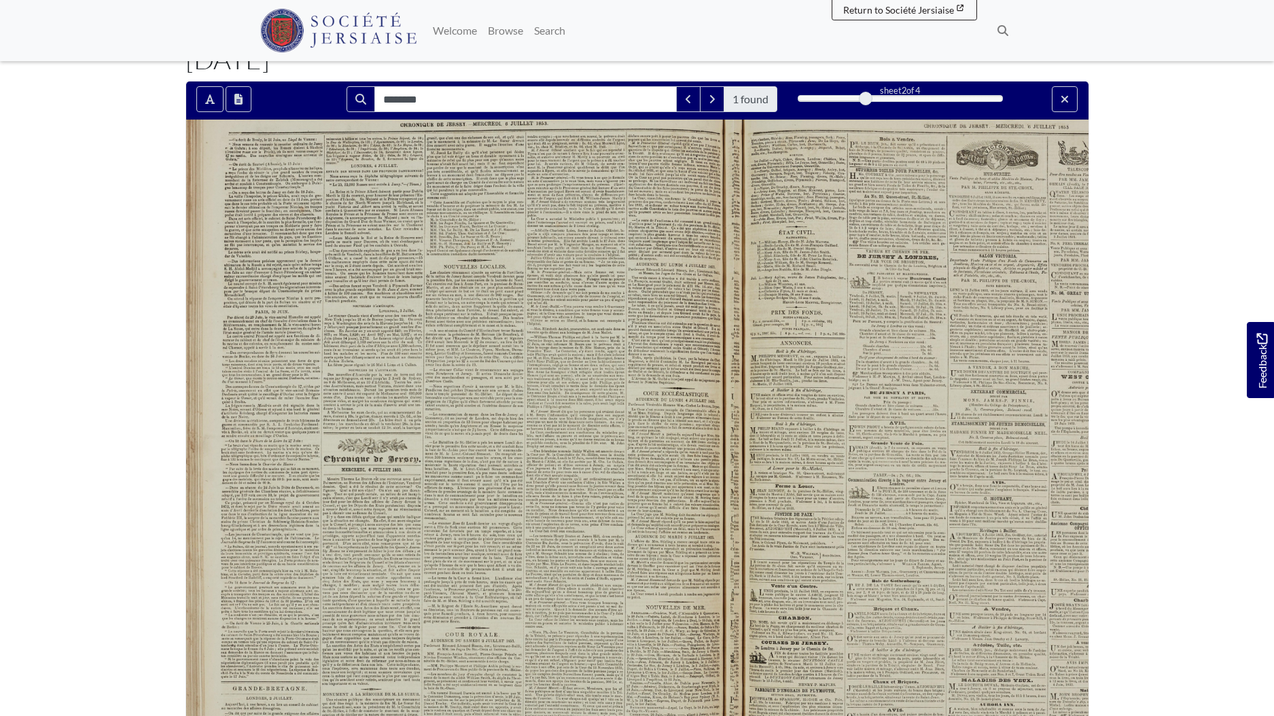
scroll to position [0, 0]
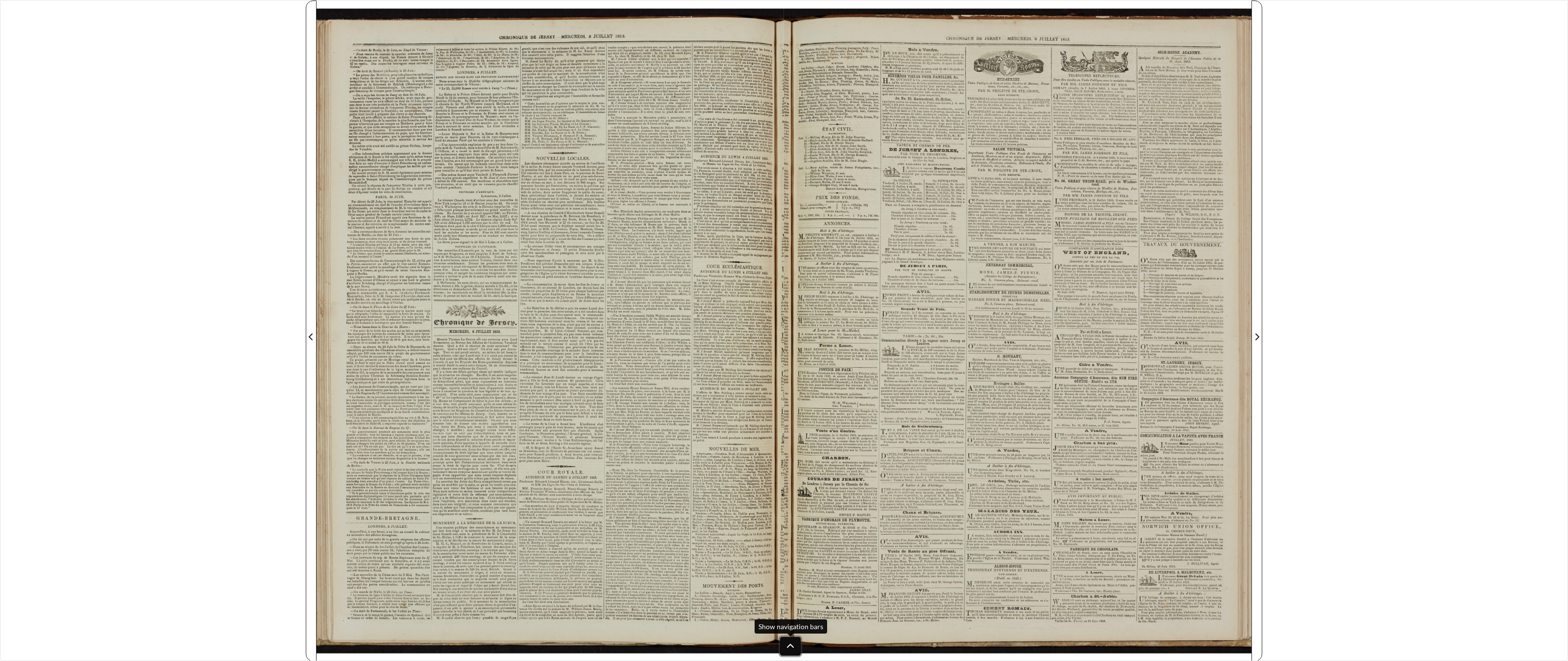
click at [797, 516] on button at bounding box center [790, 647] width 21 height 19
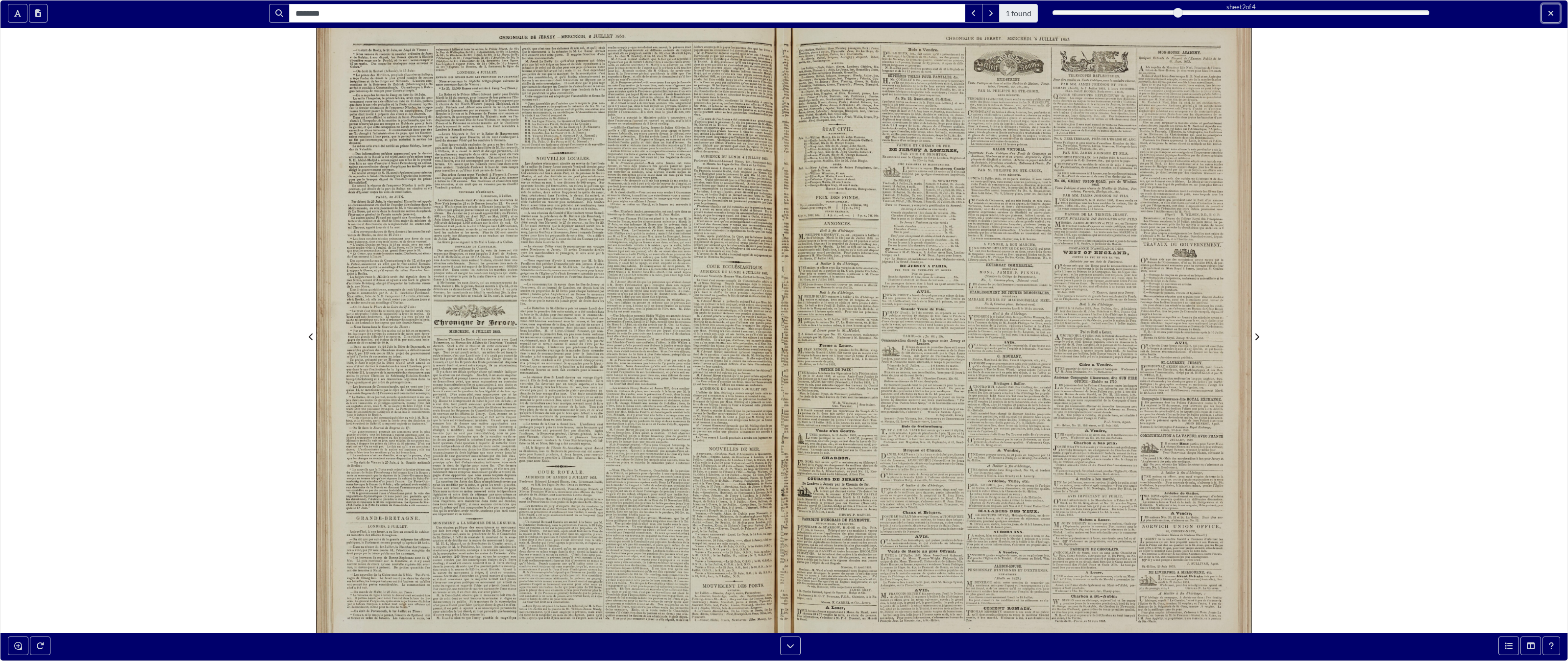
drag, startPoint x: 1552, startPoint y: 12, endPoint x: 1552, endPoint y: 617, distance: 605.0
click at [918, 12] on icon "Exit full screen mode" at bounding box center [1551, 13] width 6 height 8
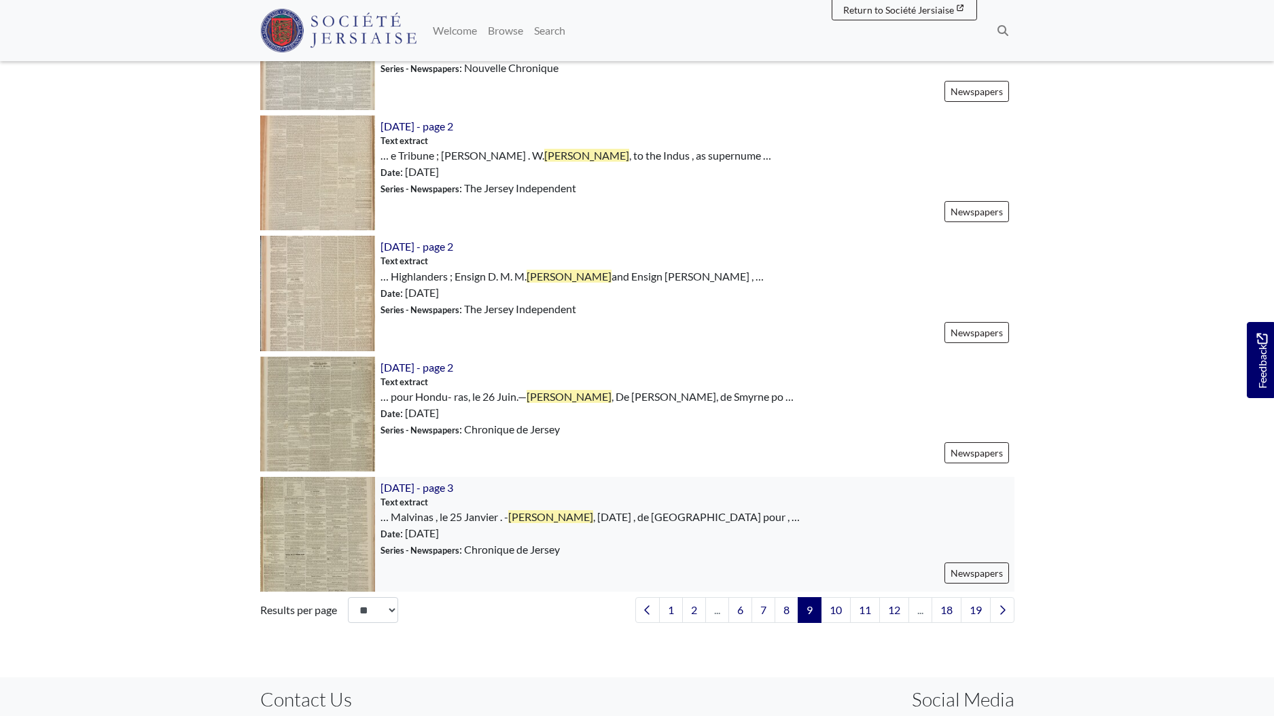
scroll to position [1737, 0]
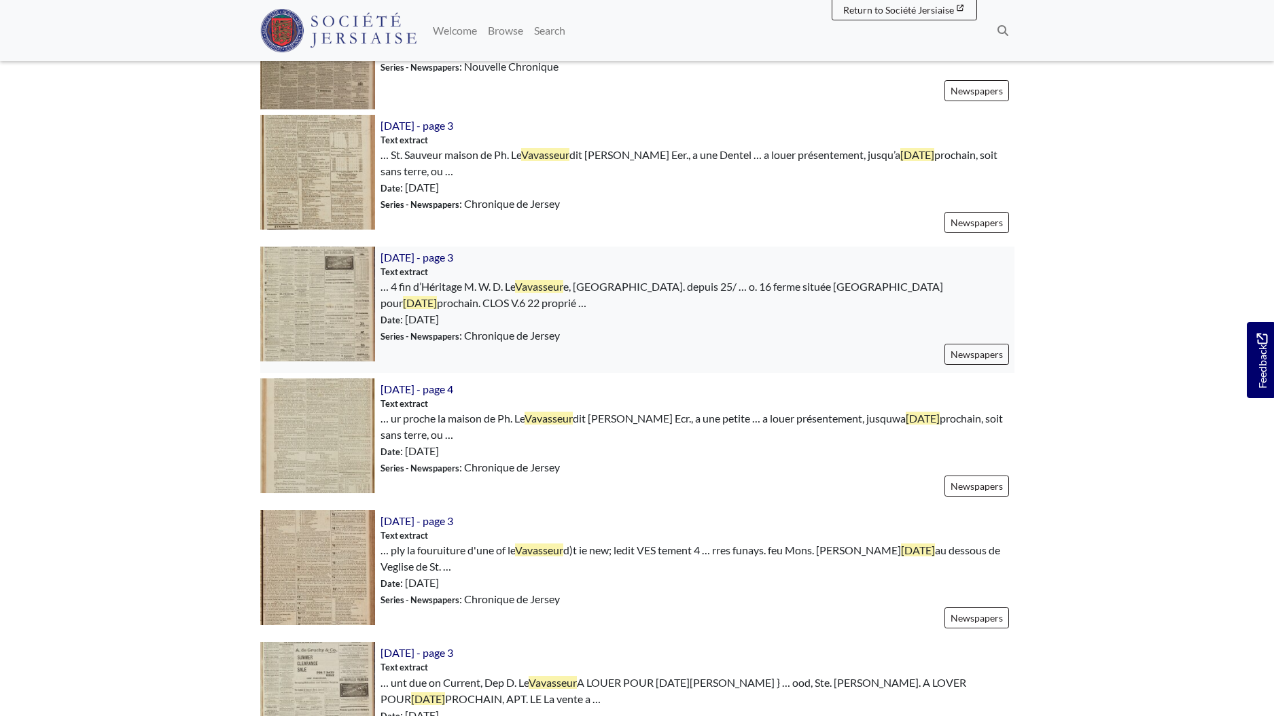
scroll to position [1296, 0]
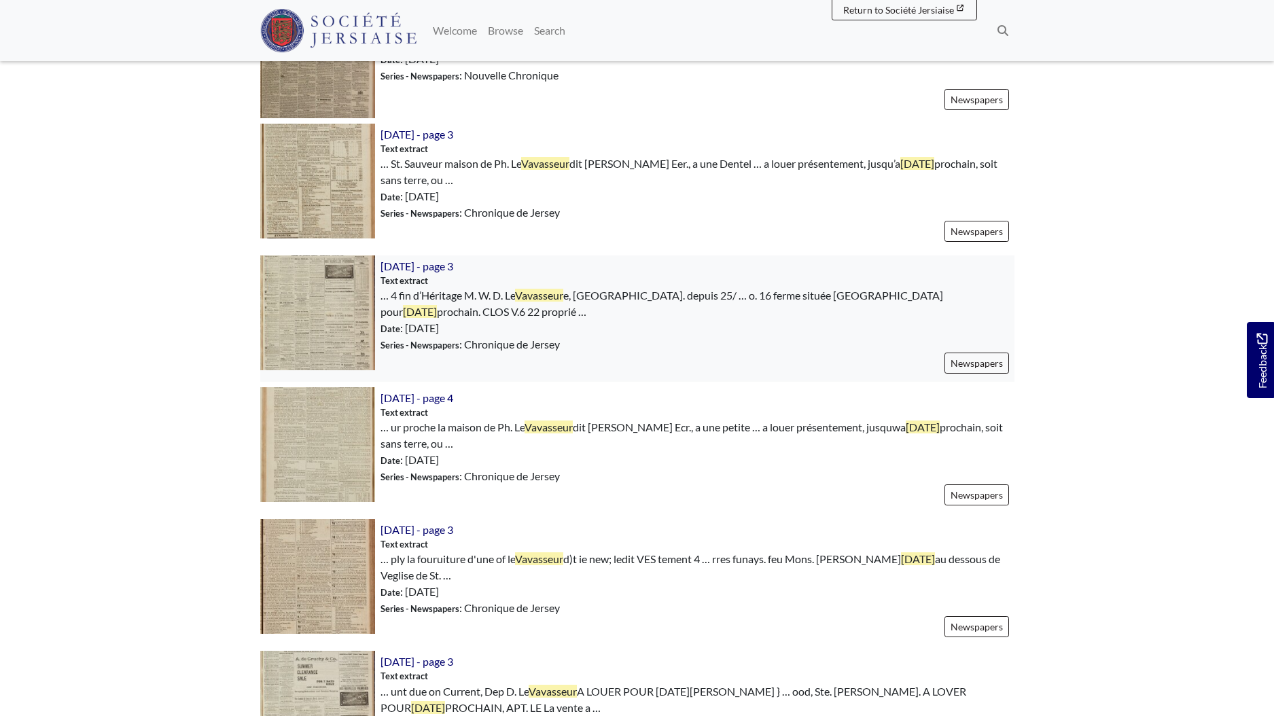
click at [331, 311] on img at bounding box center [317, 313] width 115 height 115
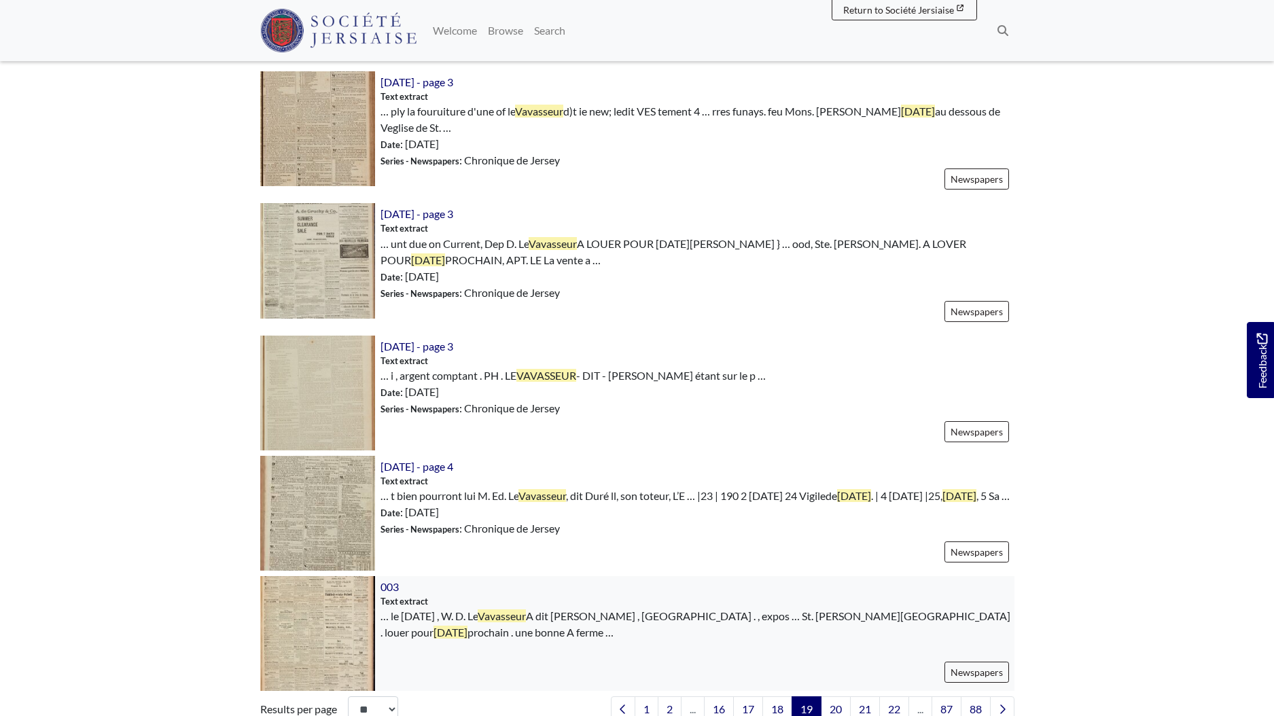
scroll to position [1910, 0]
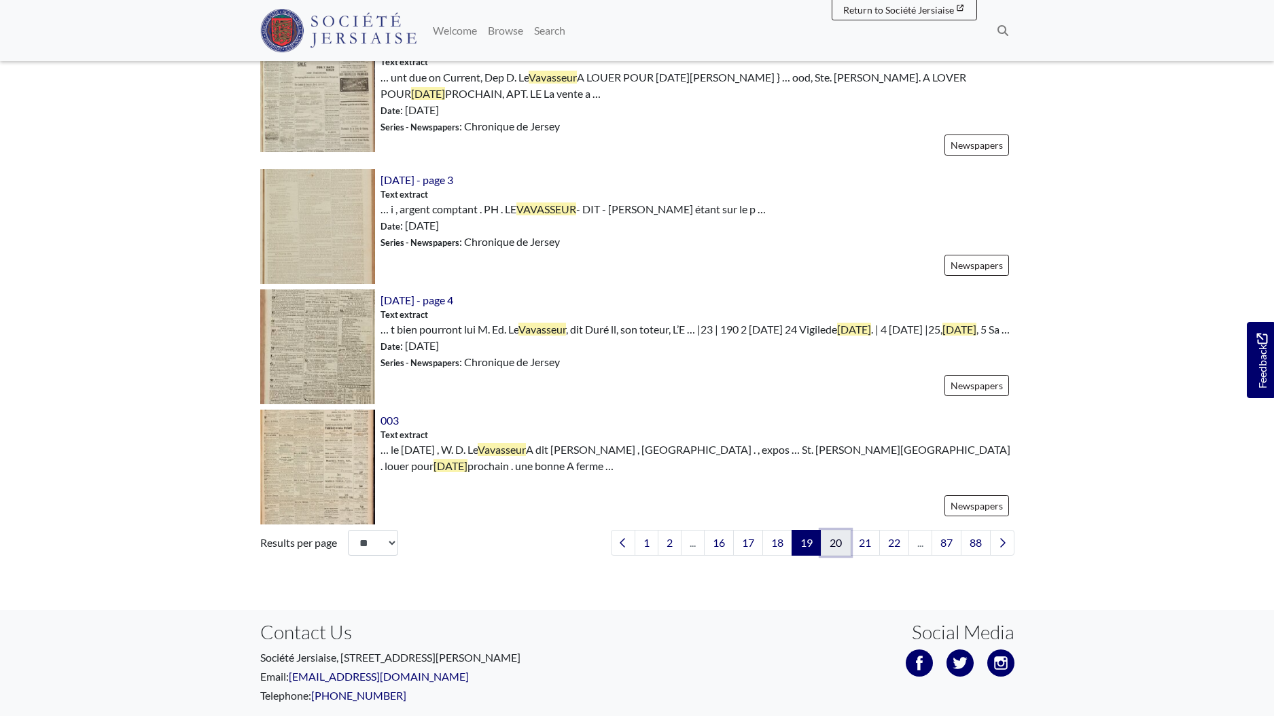
click at [842, 540] on link "20" at bounding box center [836, 543] width 30 height 26
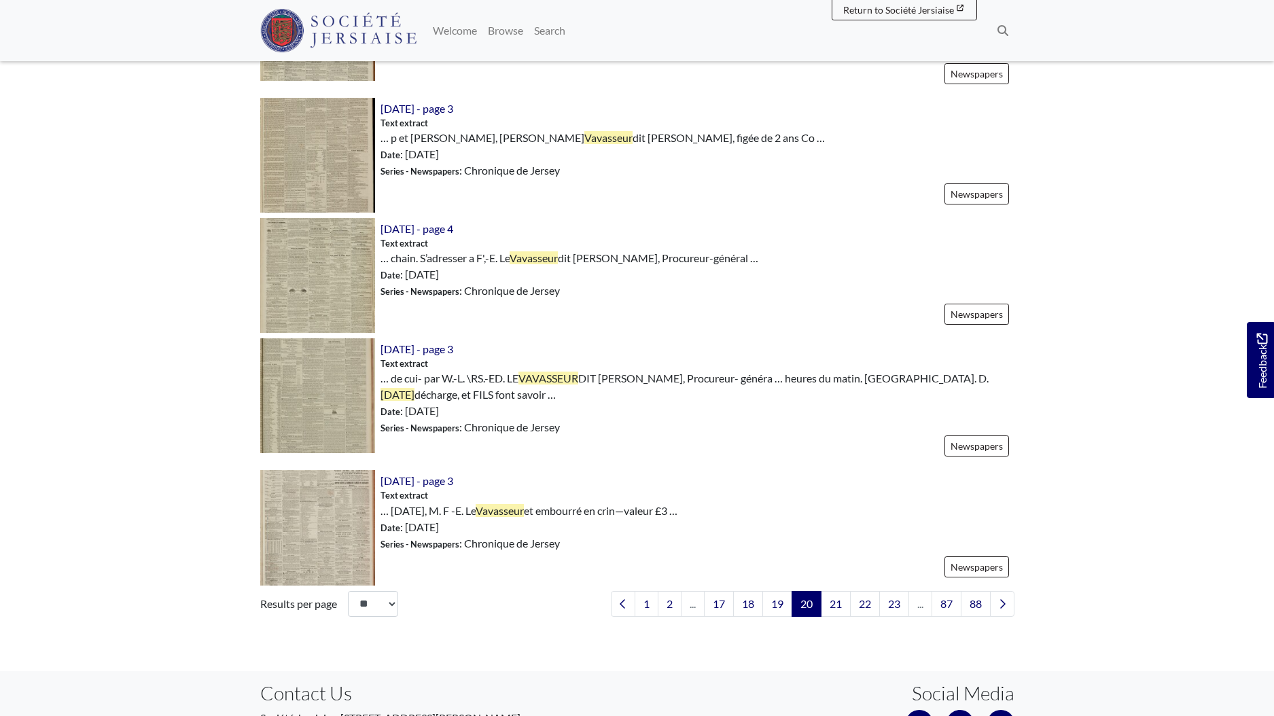
scroll to position [1833, 0]
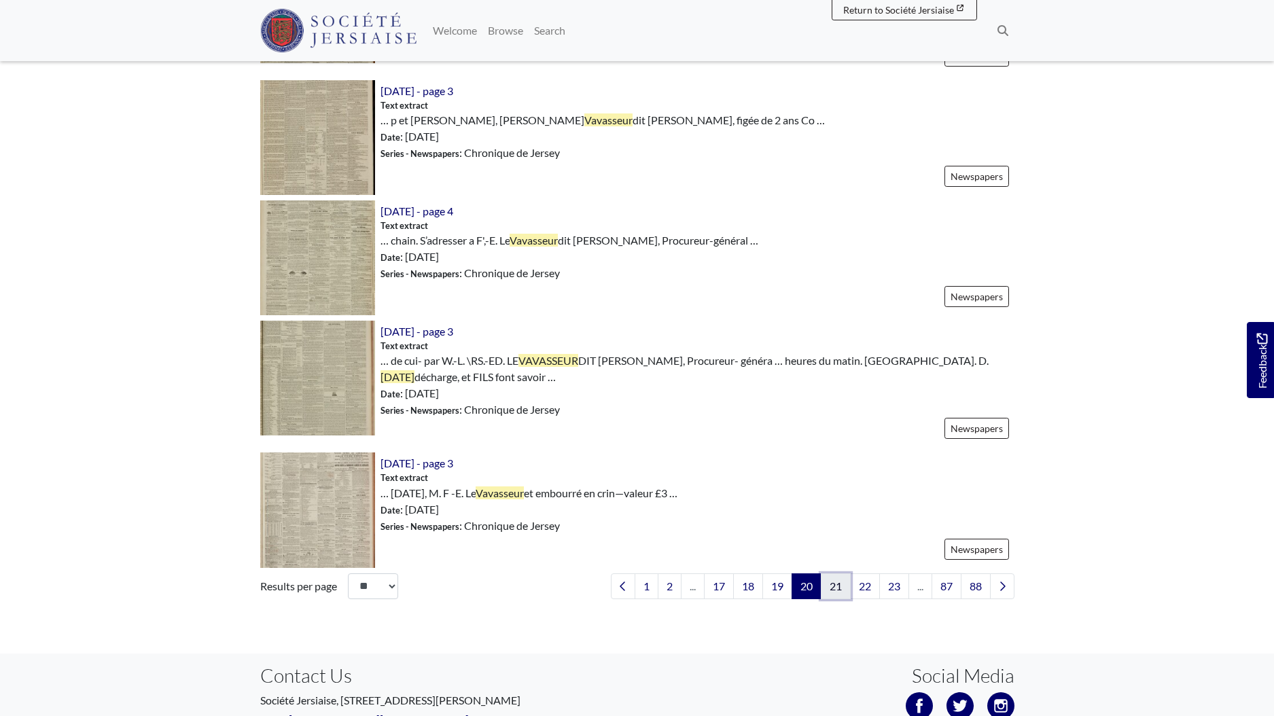
click at [824, 574] on link "21" at bounding box center [836, 587] width 30 height 26
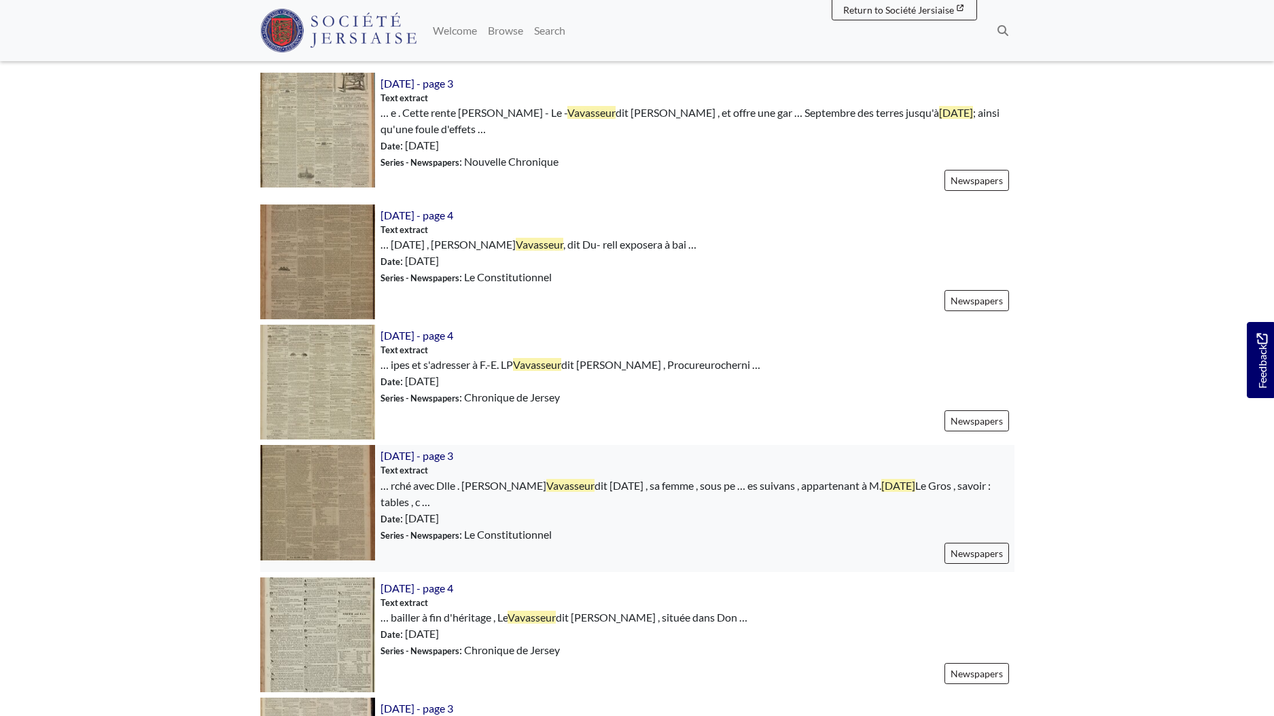
scroll to position [1353, 0]
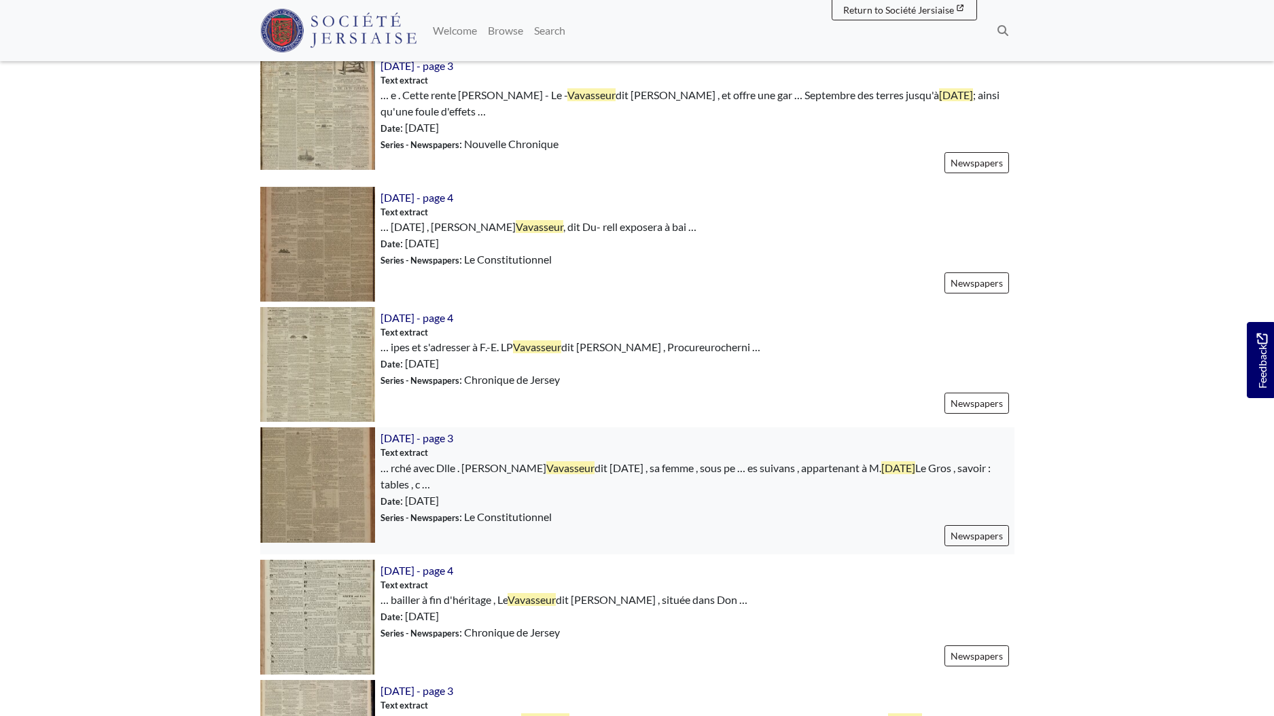
click at [339, 476] on img at bounding box center [317, 484] width 115 height 115
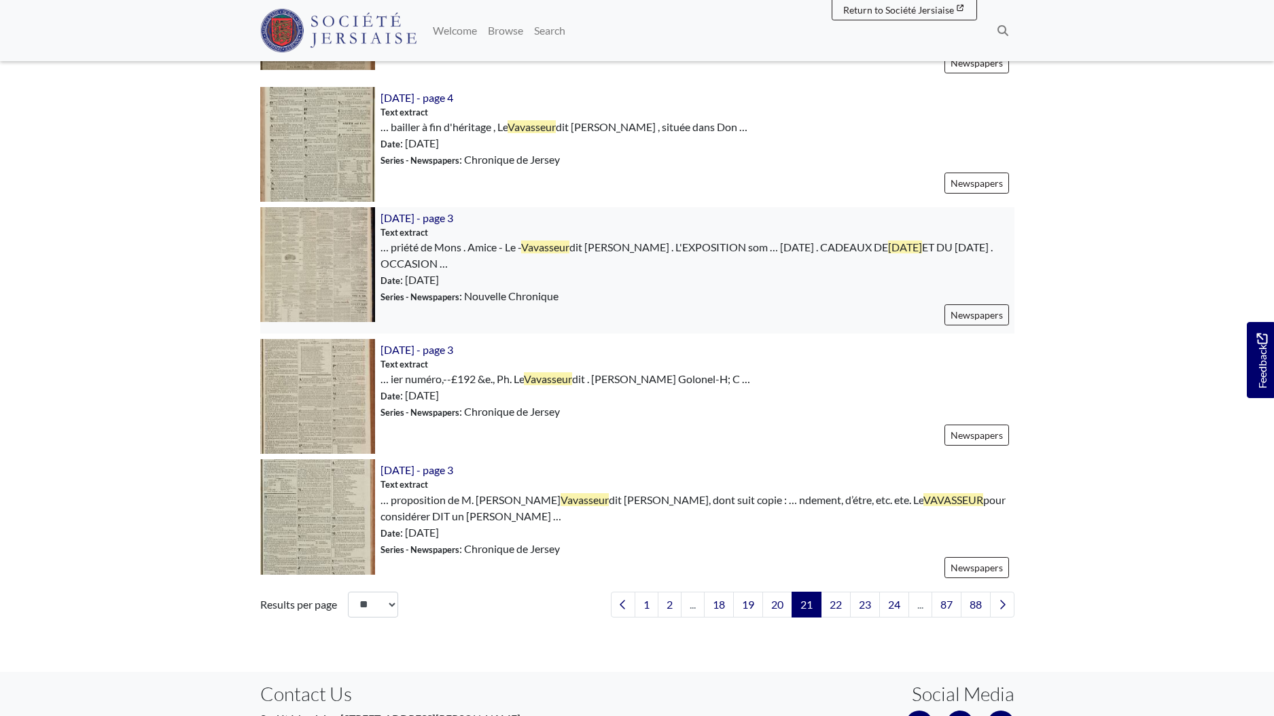
scroll to position [1835, 0]
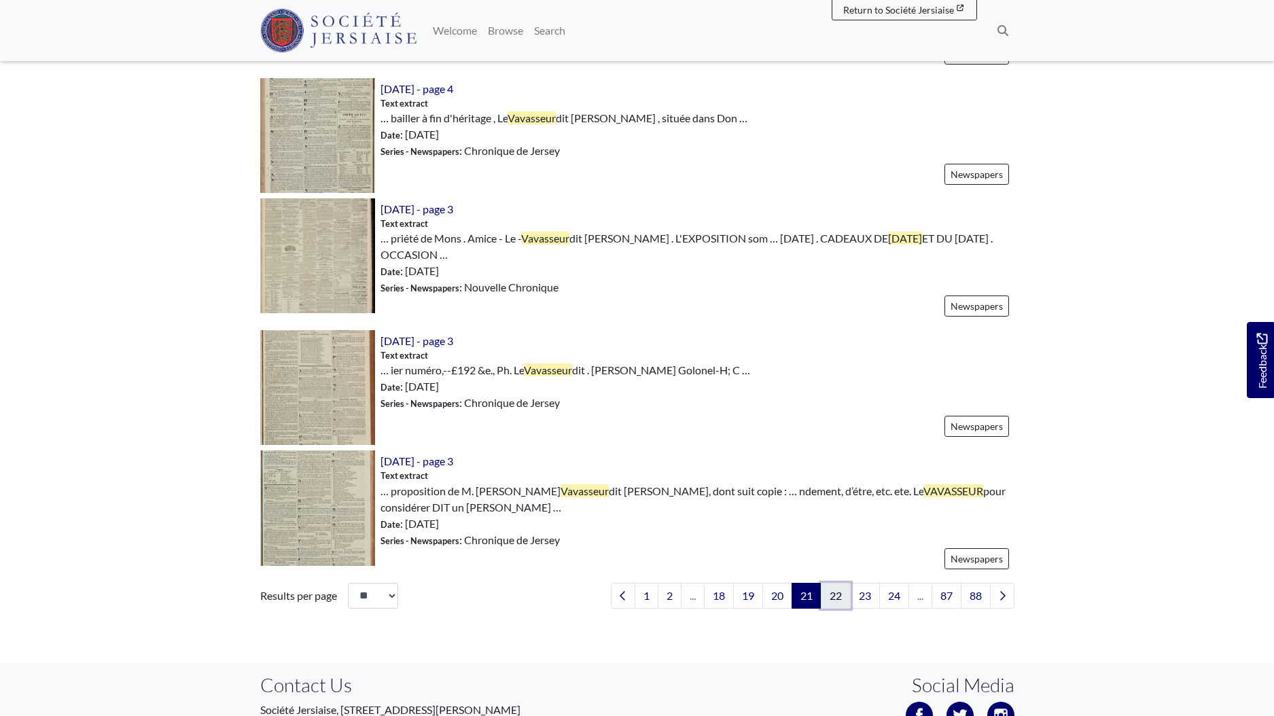
click at [833, 583] on link "22" at bounding box center [836, 596] width 30 height 26
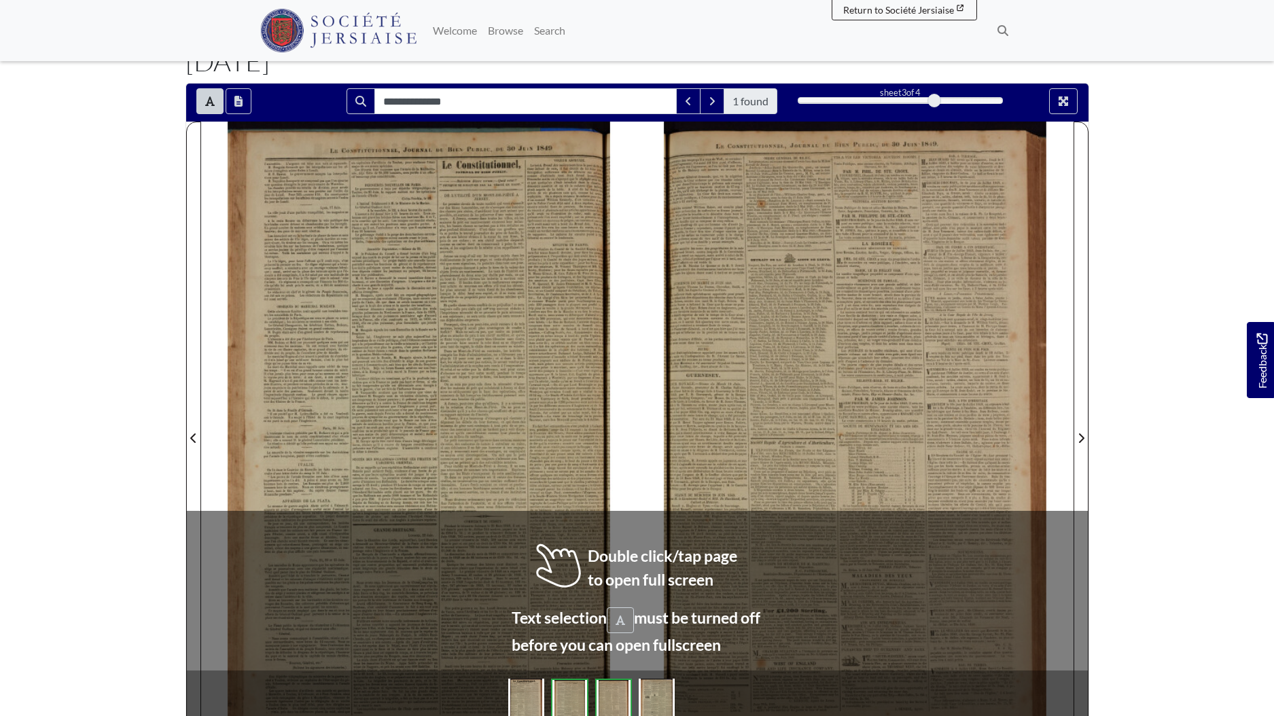
scroll to position [158, 0]
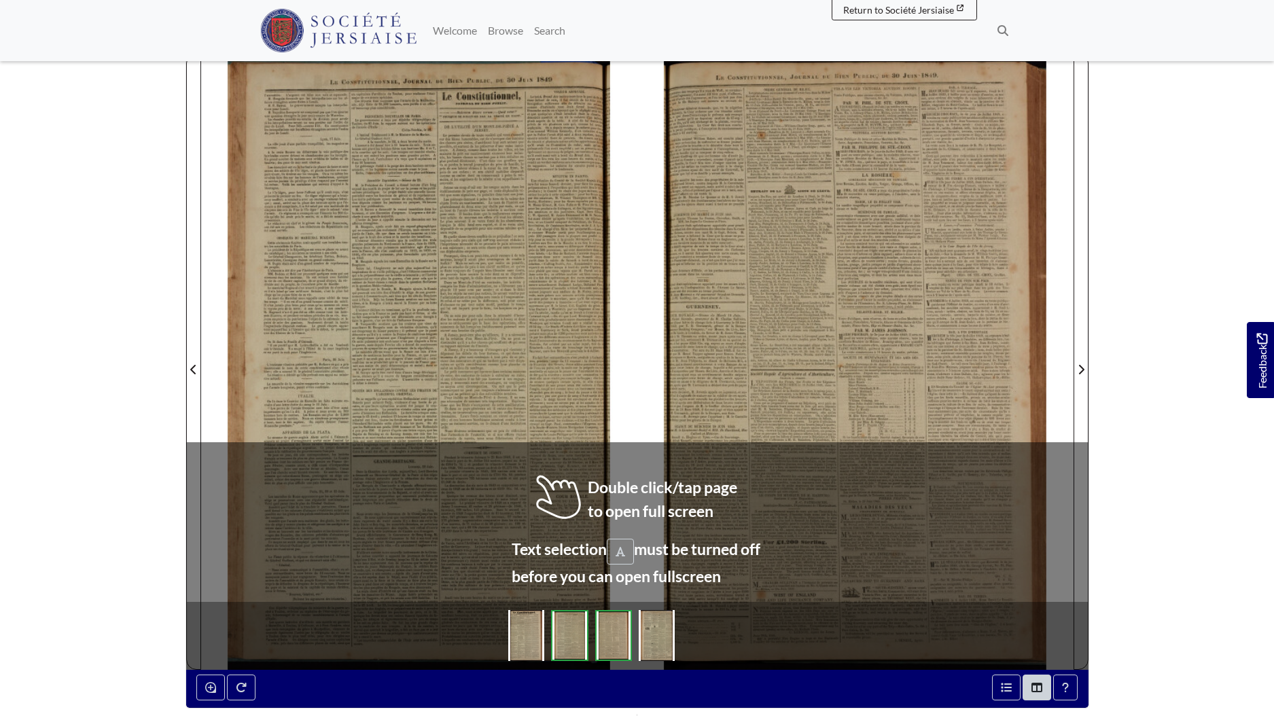
click at [659, 521] on div at bounding box center [855, 361] width 436 height 617
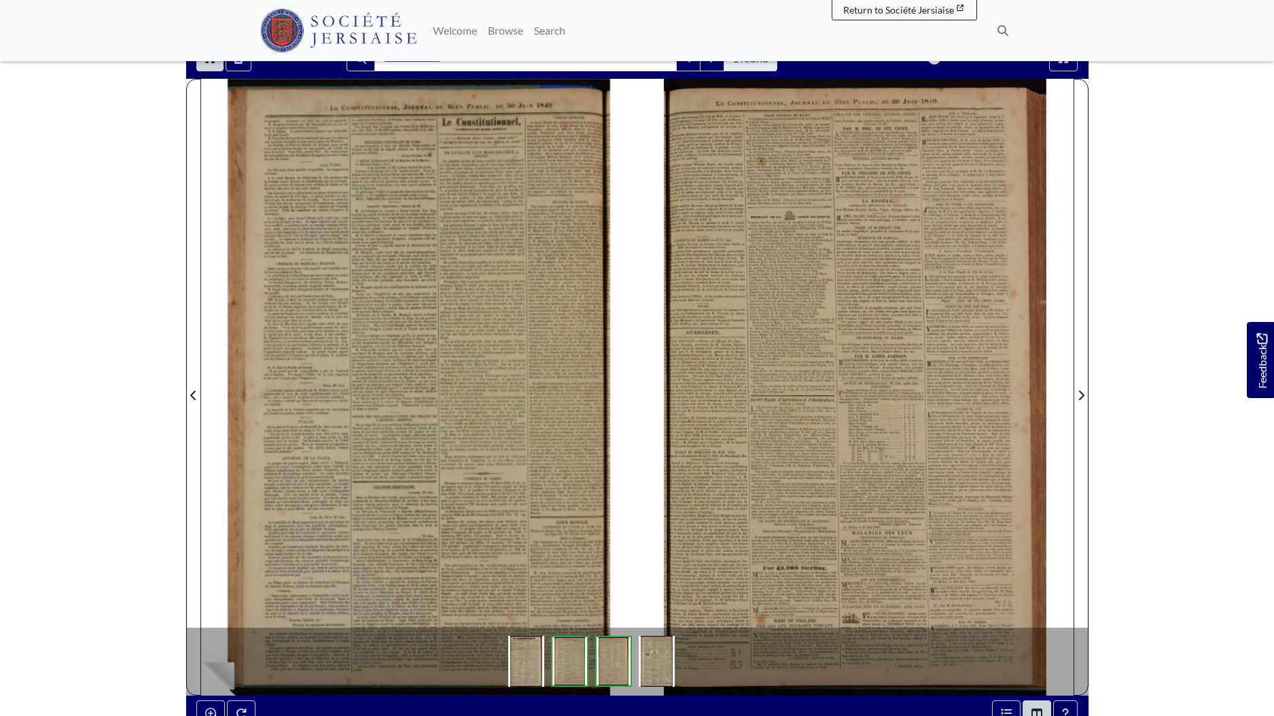
scroll to position [0, 0]
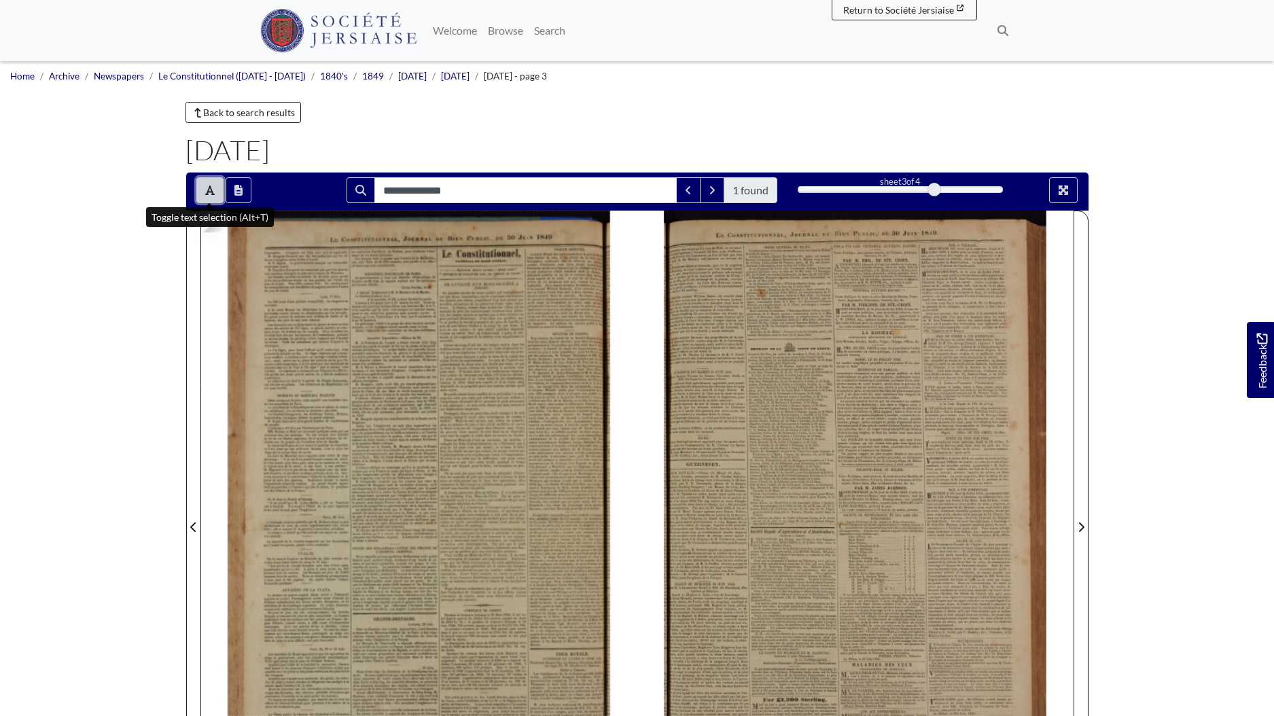
click at [216, 198] on button "Toggle text selection (Alt+T)" at bounding box center [209, 190] width 27 height 26
click at [213, 194] on icon "Toggle text selection (Alt+T)" at bounding box center [210, 191] width 10 height 10
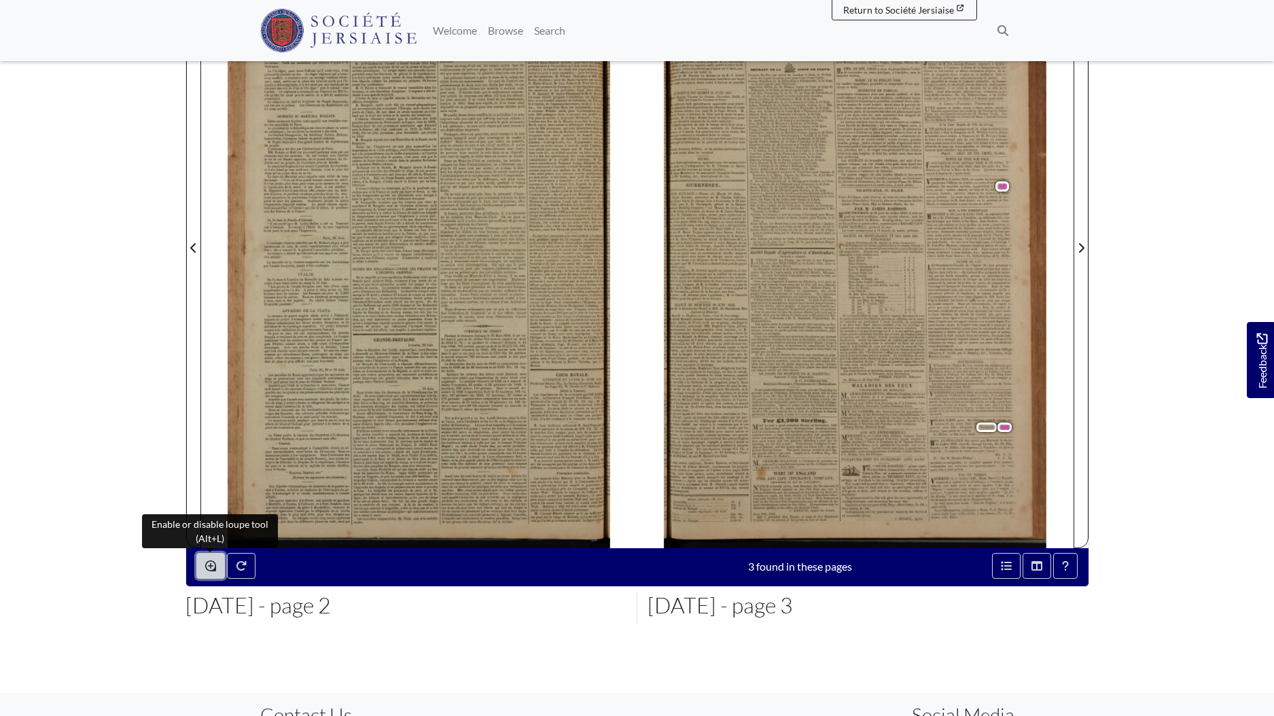
click at [216, 563] on button "Enable or disable loupe tool (Alt+L)" at bounding box center [210, 566] width 29 height 26
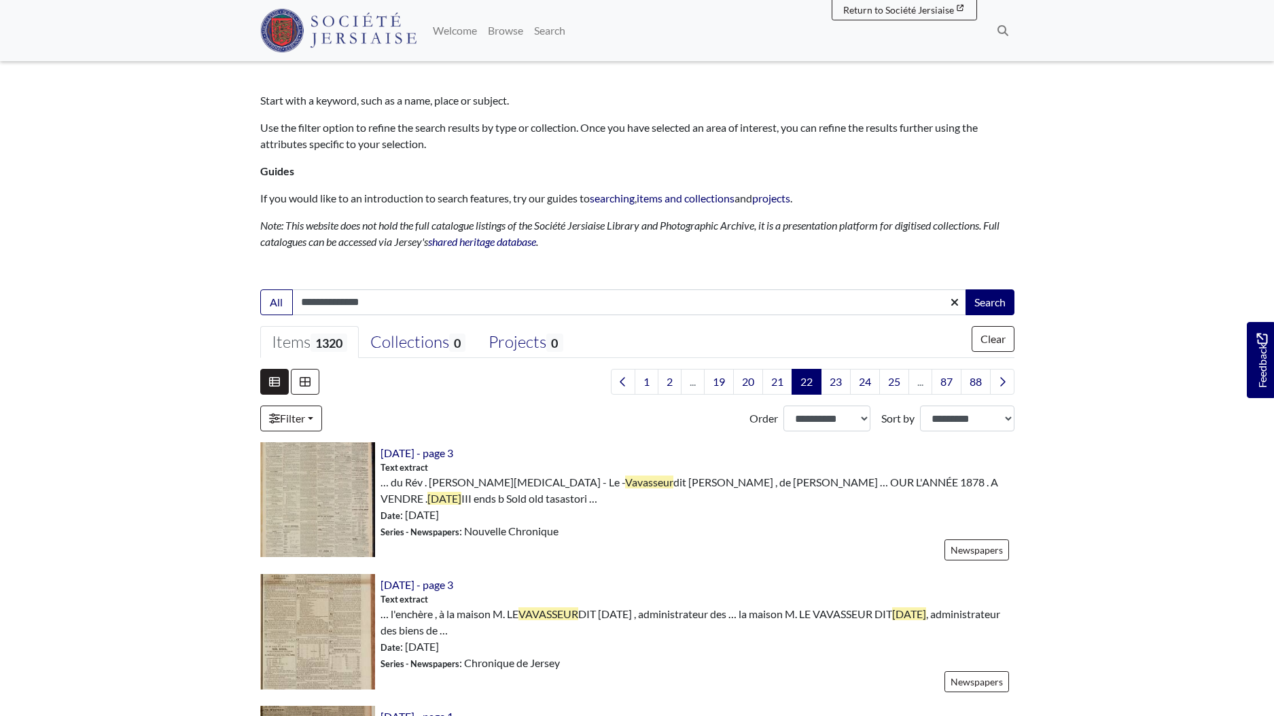
scroll to position [210, 0]
